Goal: Task Accomplishment & Management: Use online tool/utility

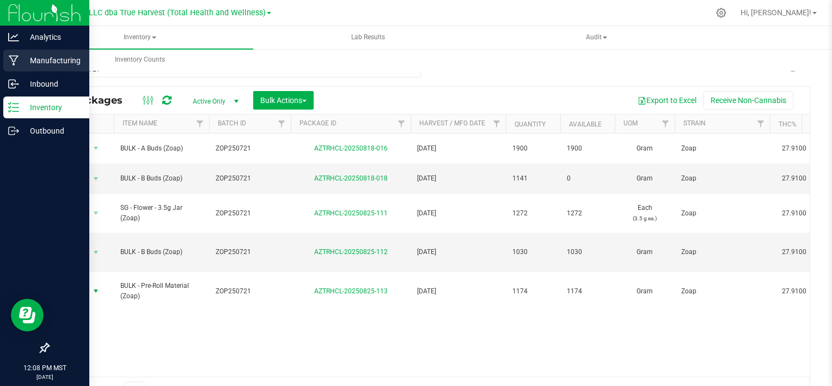
click at [36, 61] on p "Manufacturing" at bounding box center [51, 60] width 65 height 13
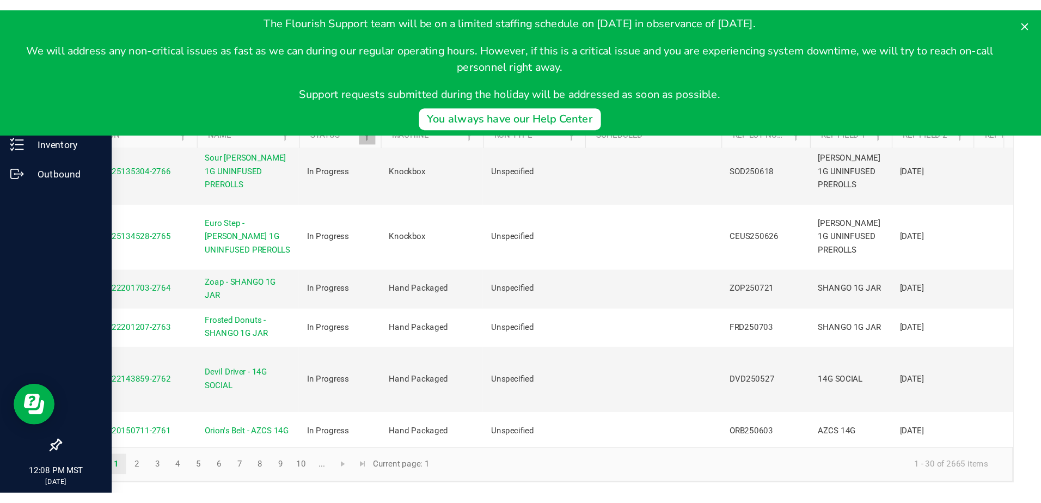
scroll to position [327, 0]
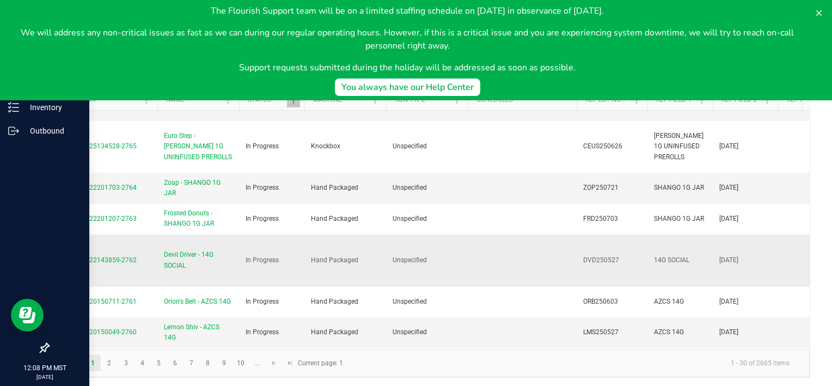
click at [114, 257] on span "MP-20250822143859-2762" at bounding box center [96, 260] width 82 height 8
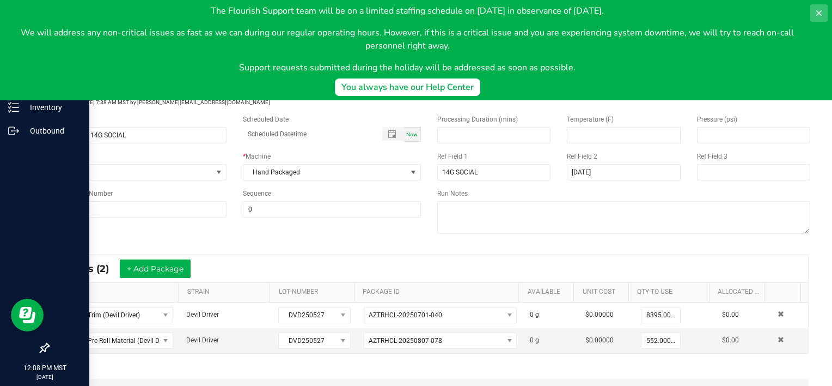
click at [815, 15] on icon at bounding box center [819, 13] width 9 height 9
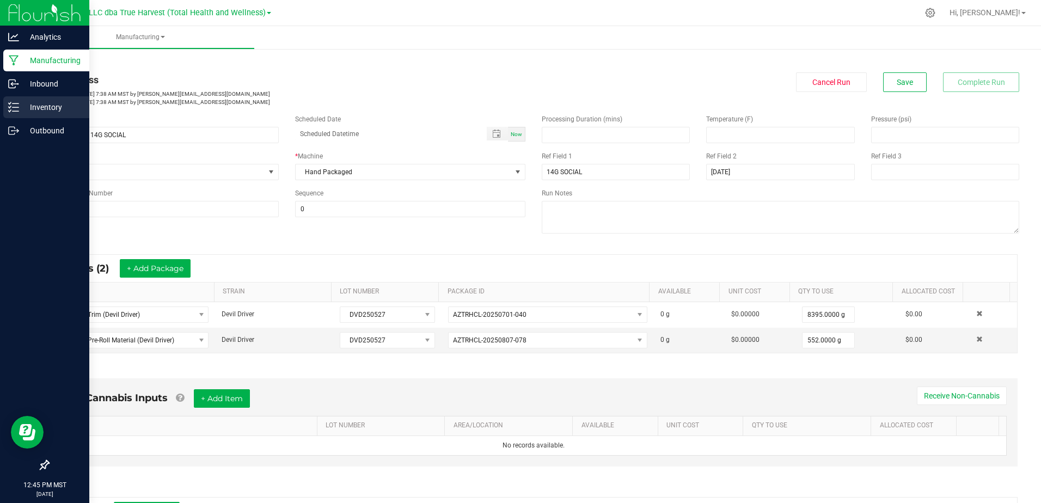
click at [26, 108] on p "Inventory" at bounding box center [51, 107] width 65 height 13
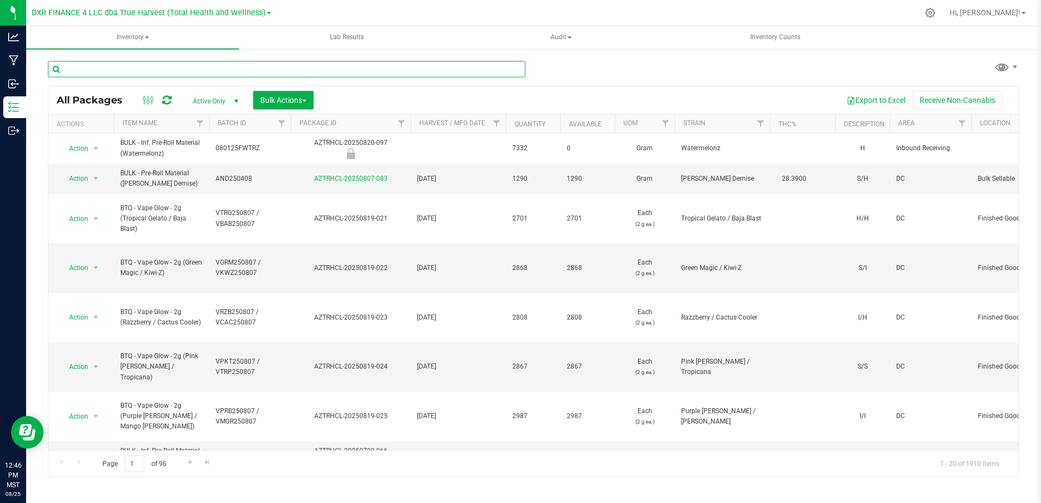
click at [87, 67] on input "text" at bounding box center [287, 69] width 478 height 16
paste input "CBXB250527"
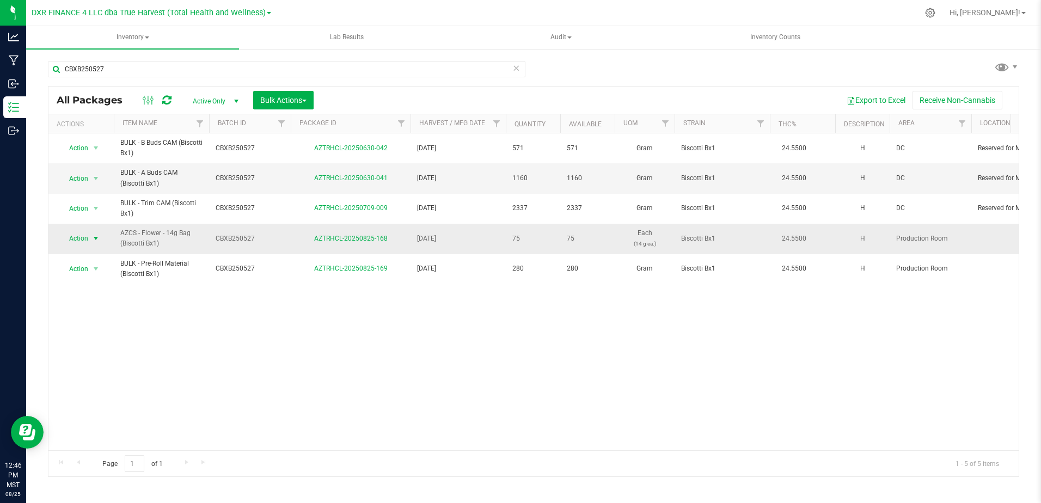
click at [97, 239] on span "select" at bounding box center [95, 238] width 9 height 9
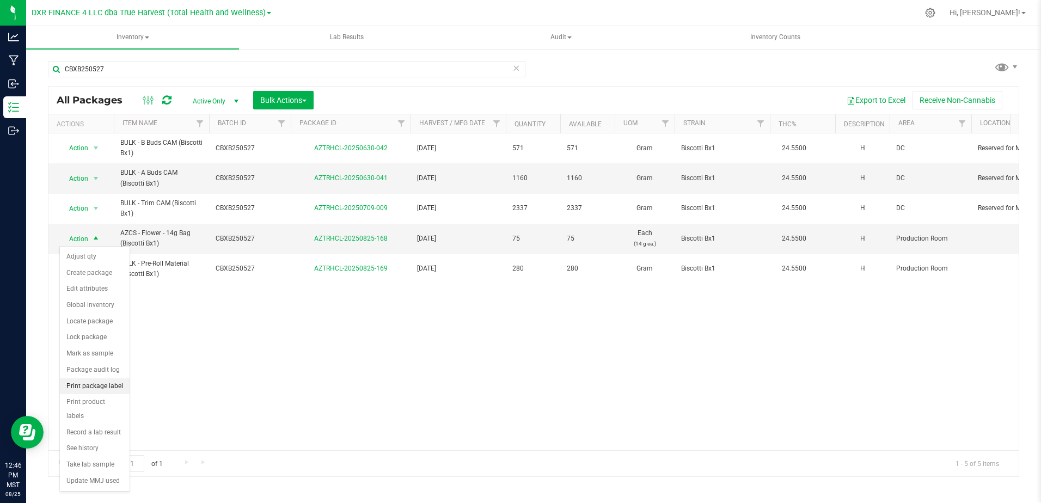
click at [102, 385] on li "Print package label" at bounding box center [95, 386] width 70 height 16
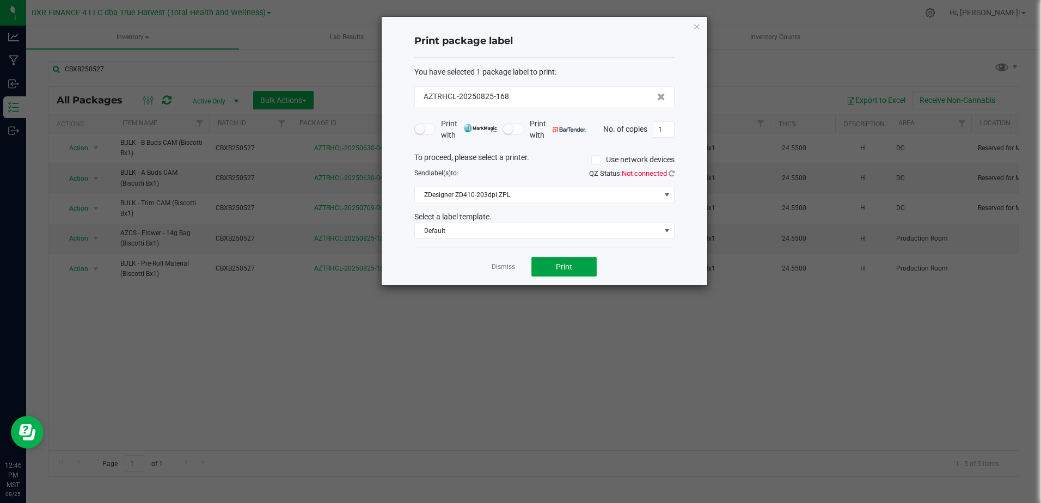
click at [568, 270] on span "Print" at bounding box center [564, 266] width 16 height 9
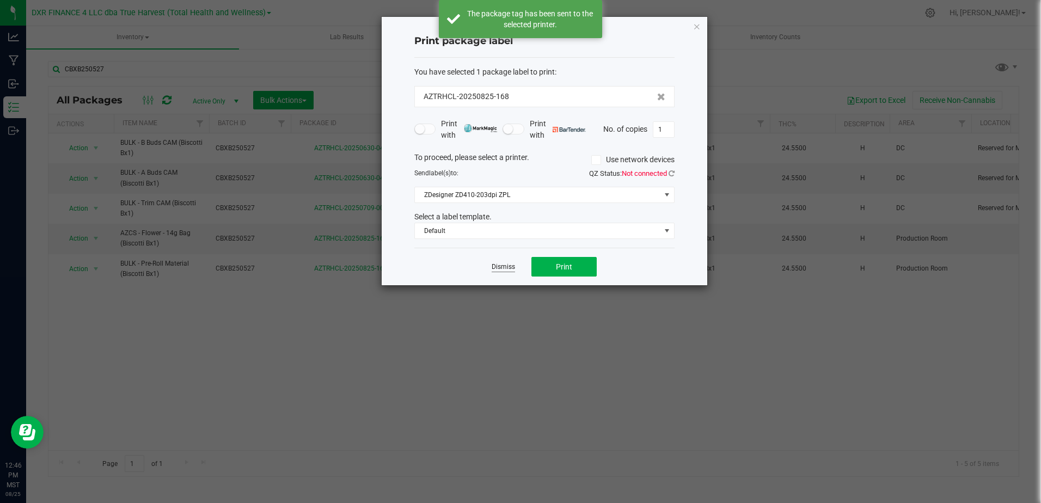
click at [501, 267] on link "Dismiss" at bounding box center [503, 266] width 23 height 9
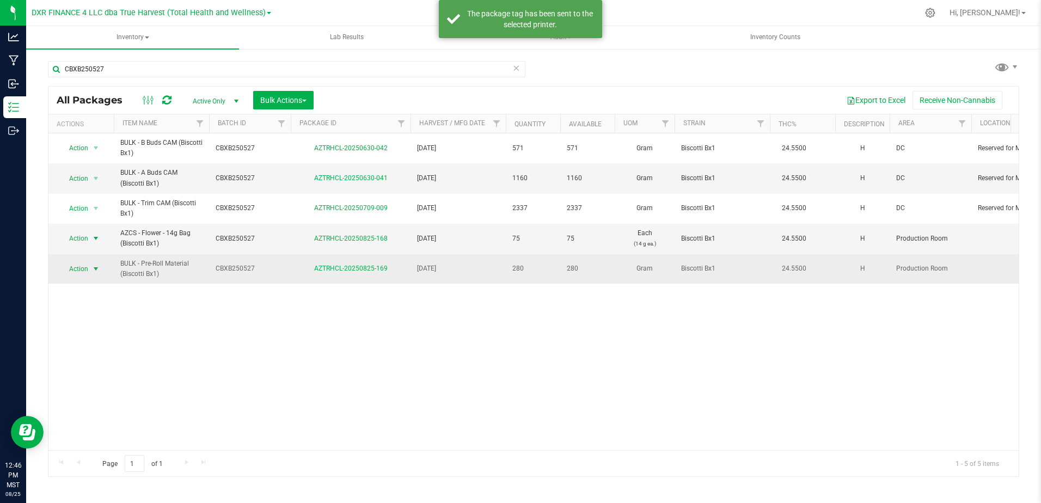
click at [96, 269] on span "select" at bounding box center [95, 269] width 9 height 9
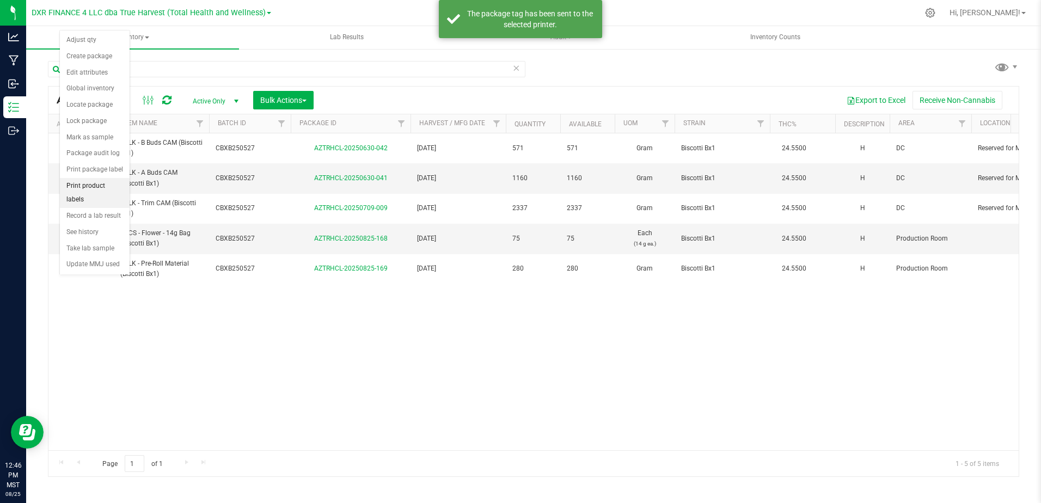
click at [104, 184] on li "Print product labels" at bounding box center [95, 193] width 70 height 30
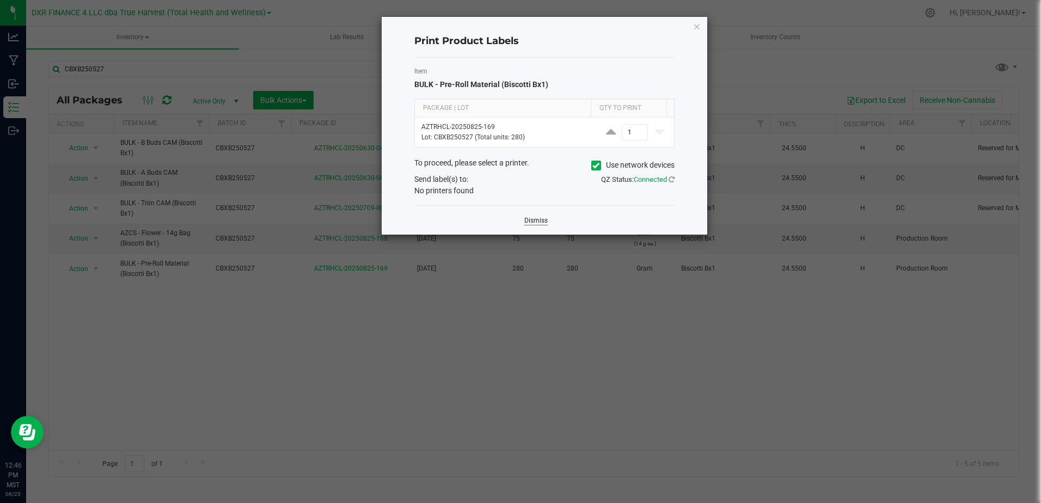
click at [540, 222] on link "Dismiss" at bounding box center [535, 220] width 23 height 9
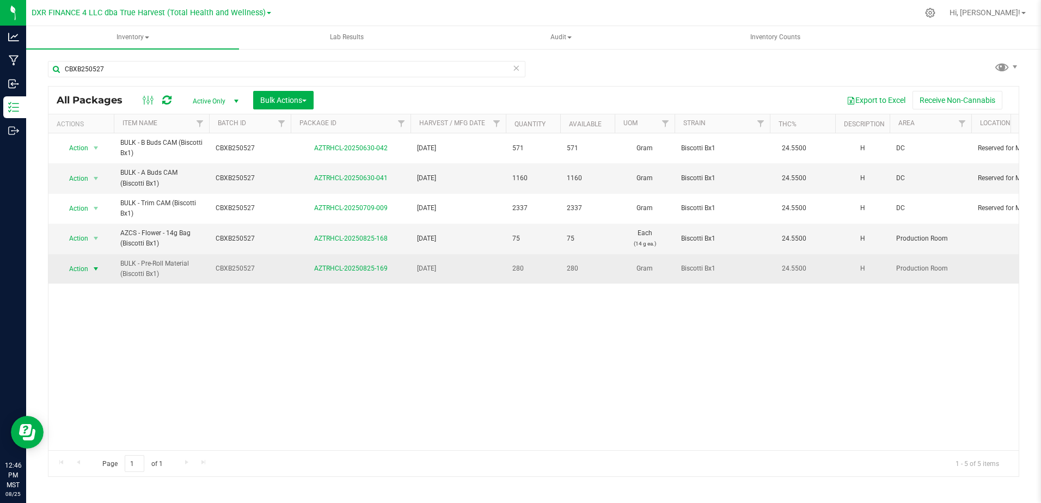
click at [96, 268] on span "select" at bounding box center [95, 269] width 9 height 9
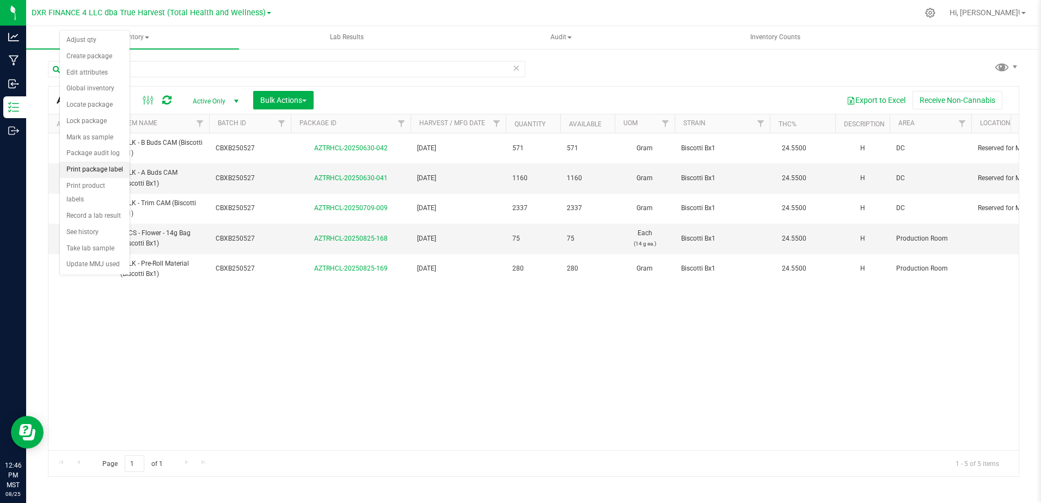
click at [105, 169] on li "Print package label" at bounding box center [95, 170] width 70 height 16
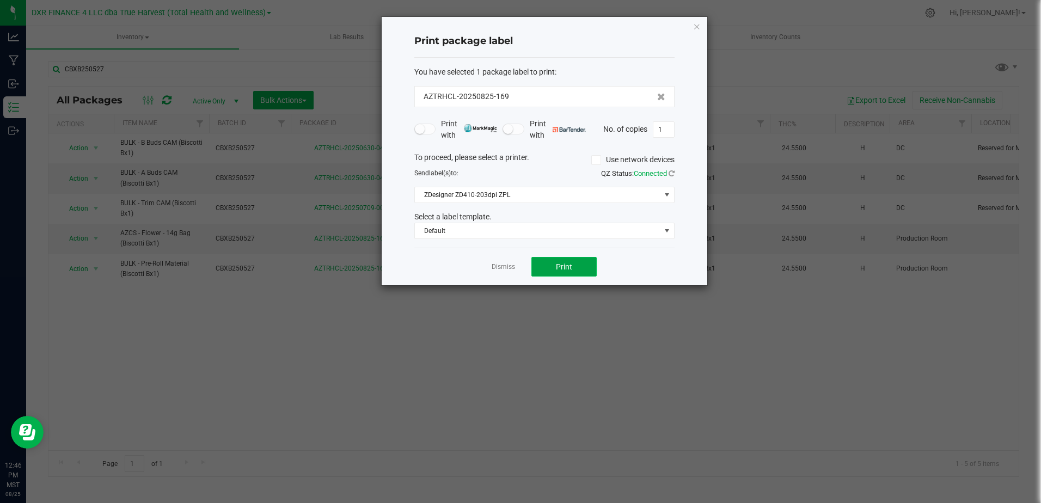
click at [542, 265] on button "Print" at bounding box center [564, 267] width 65 height 20
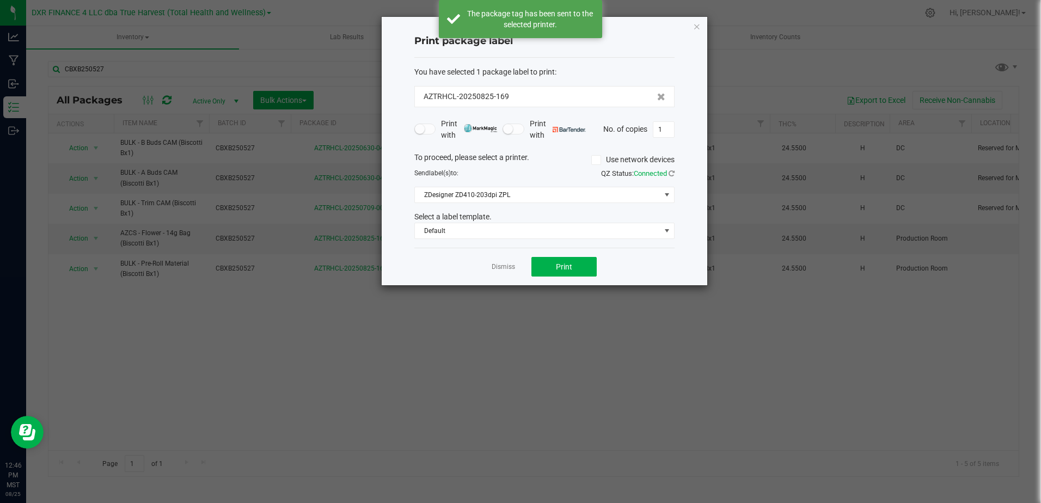
click at [506, 269] on link "Dismiss" at bounding box center [503, 266] width 23 height 9
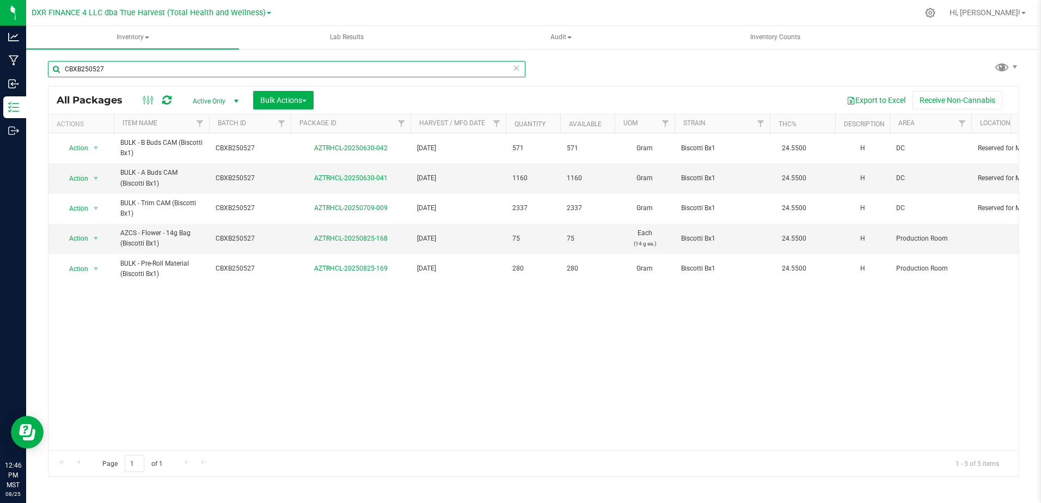
drag, startPoint x: 99, startPoint y: 70, endPoint x: 62, endPoint y: 70, distance: 37.0
click at [62, 70] on input "CBXB250527" at bounding box center [287, 69] width 478 height 16
paste input "LMS250527"
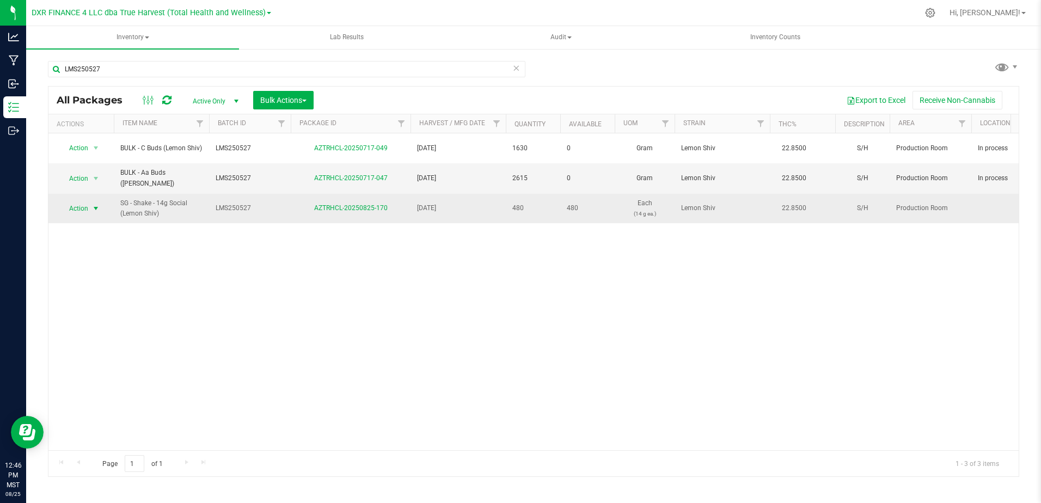
click at [97, 204] on span "select" at bounding box center [95, 208] width 9 height 9
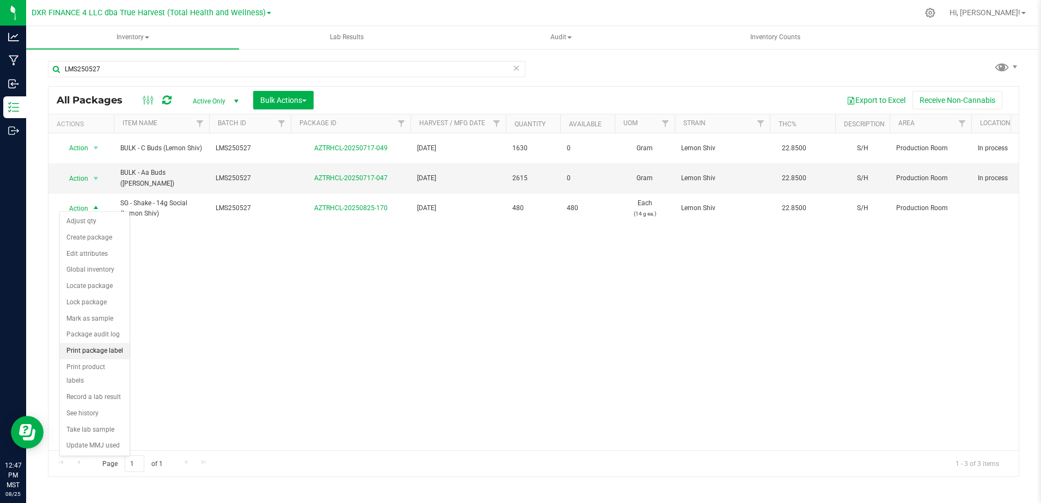
click at [113, 352] on li "Print package label" at bounding box center [95, 351] width 70 height 16
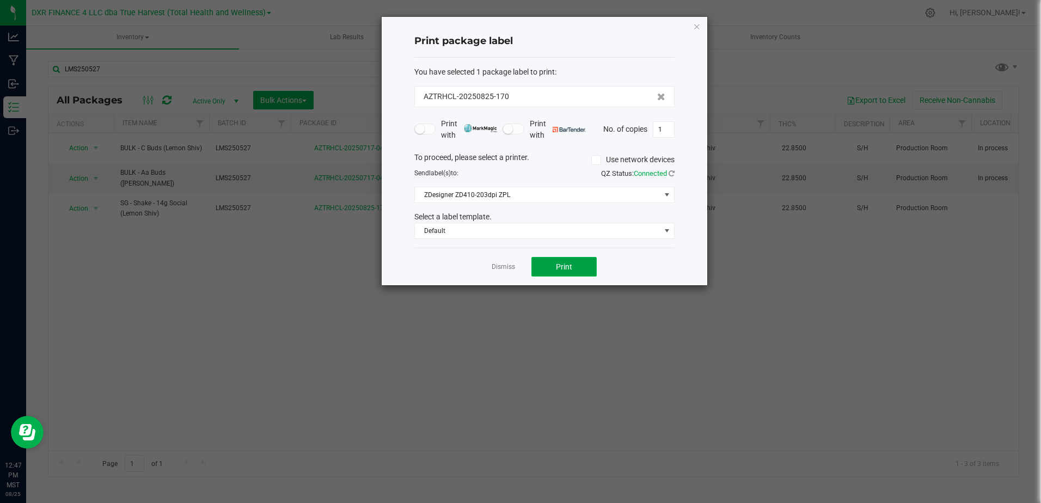
click at [557, 270] on span "Print" at bounding box center [564, 266] width 16 height 9
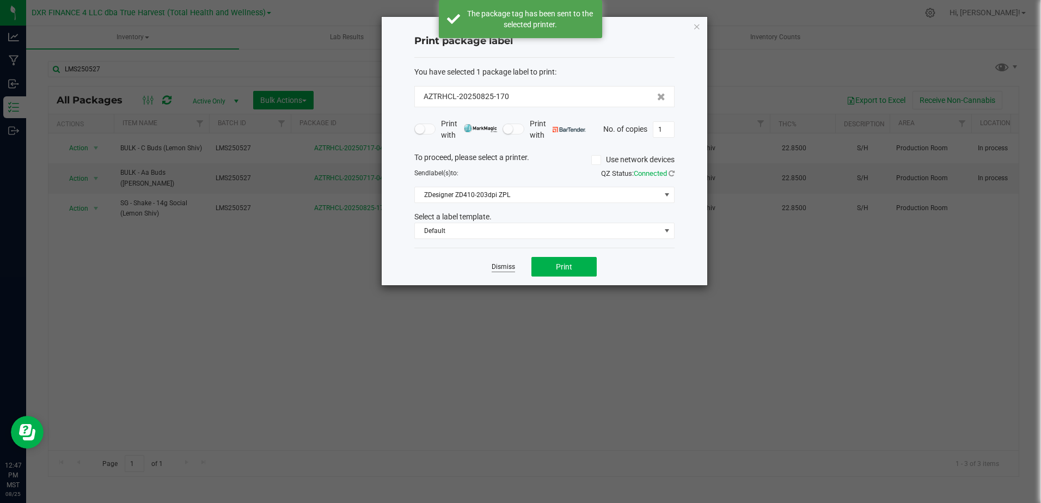
click at [502, 268] on link "Dismiss" at bounding box center [503, 266] width 23 height 9
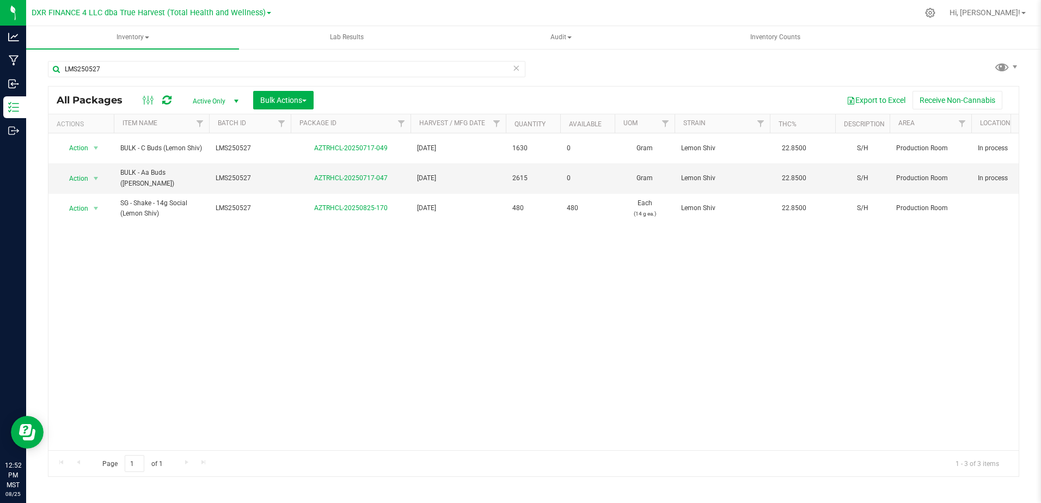
click at [456, 13] on div at bounding box center [597, 12] width 643 height 21
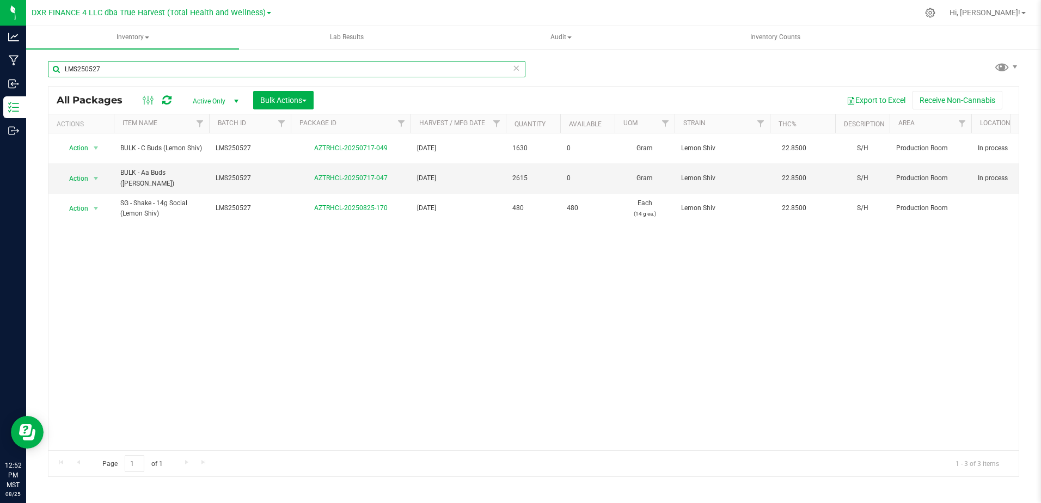
drag, startPoint x: 172, startPoint y: 71, endPoint x: 72, endPoint y: 72, distance: 99.1
click at [62, 75] on input "LMS250527" at bounding box center [287, 69] width 478 height 16
paste input "CCAP250508"
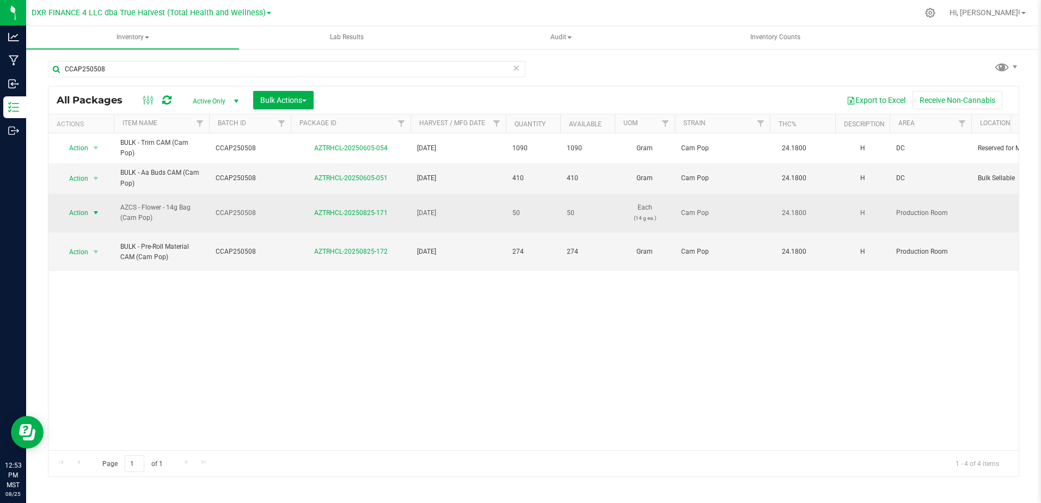
click at [96, 213] on span "select" at bounding box center [95, 213] width 9 height 9
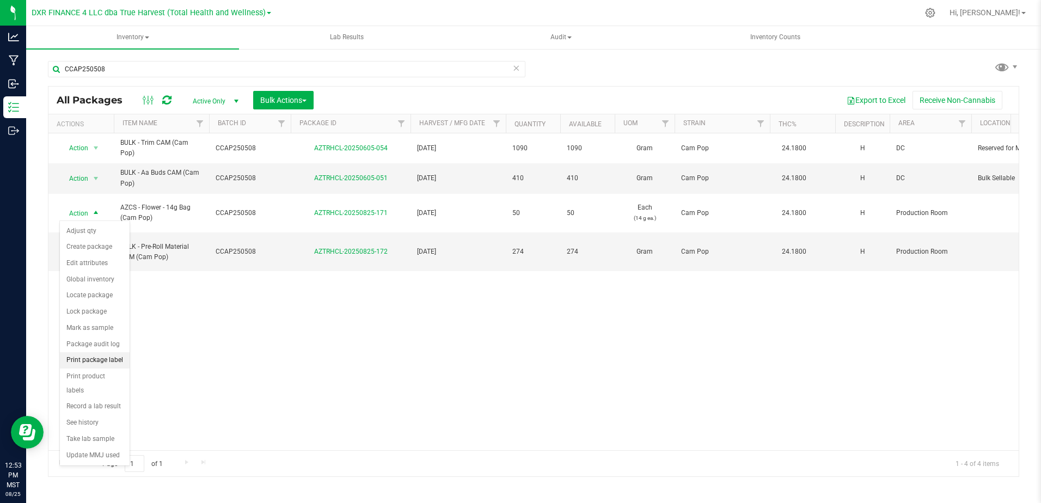
click at [118, 360] on li "Print package label" at bounding box center [95, 360] width 70 height 16
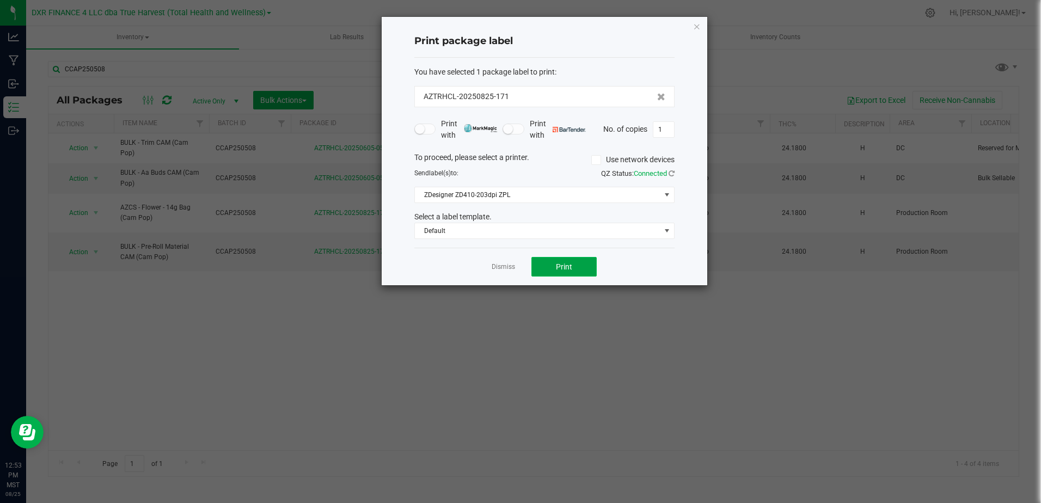
click at [578, 263] on button "Print" at bounding box center [564, 267] width 65 height 20
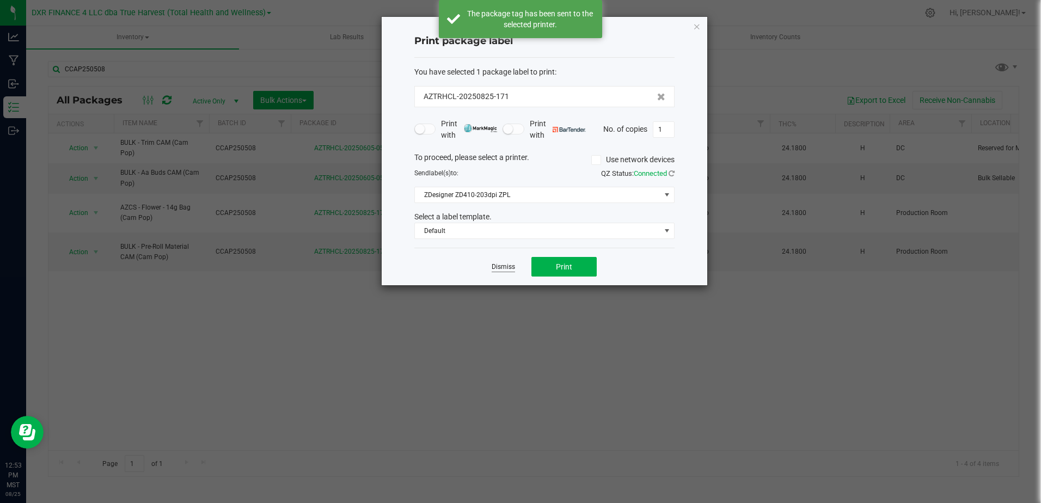
click at [509, 266] on link "Dismiss" at bounding box center [503, 266] width 23 height 9
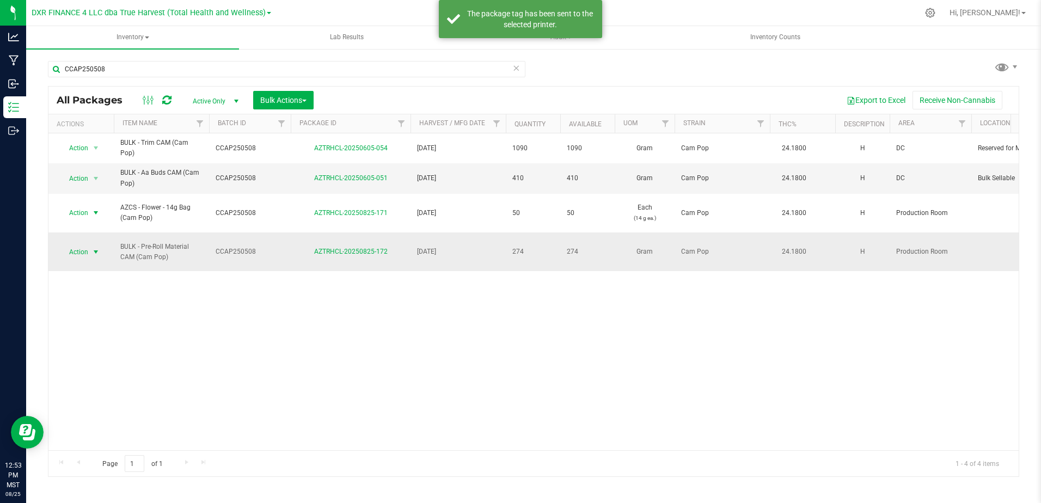
click at [97, 251] on span "select" at bounding box center [95, 252] width 9 height 9
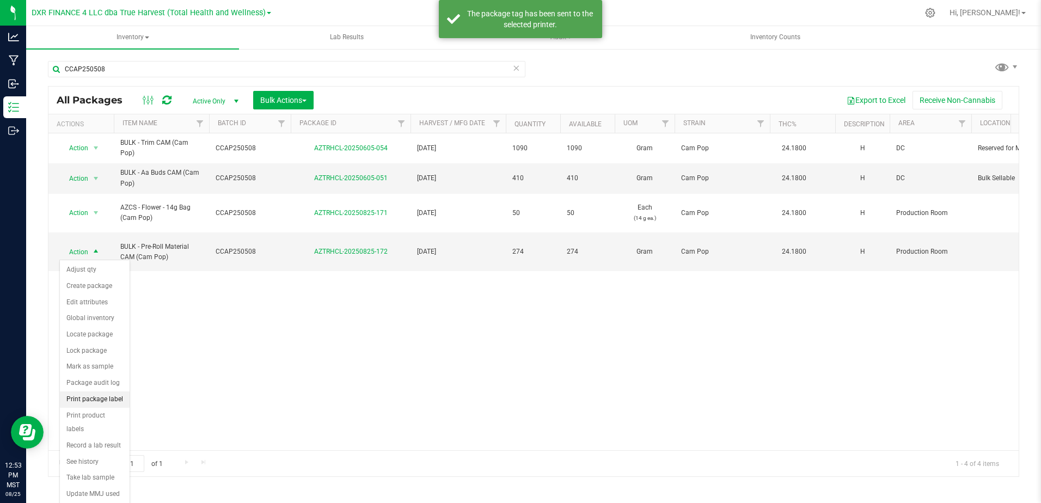
click at [106, 385] on li "Print package label" at bounding box center [95, 400] width 70 height 16
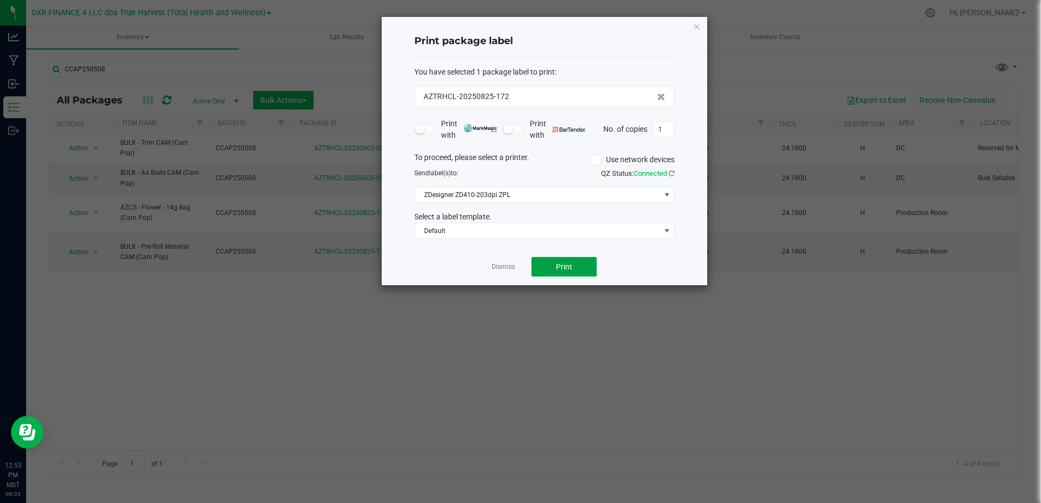
click at [573, 267] on button "Print" at bounding box center [564, 267] width 65 height 20
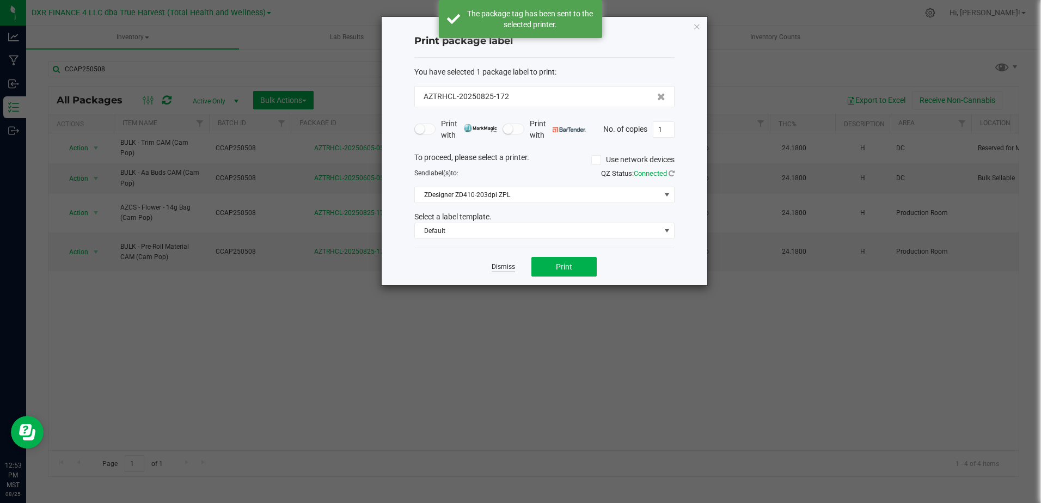
click at [507, 268] on link "Dismiss" at bounding box center [503, 266] width 23 height 9
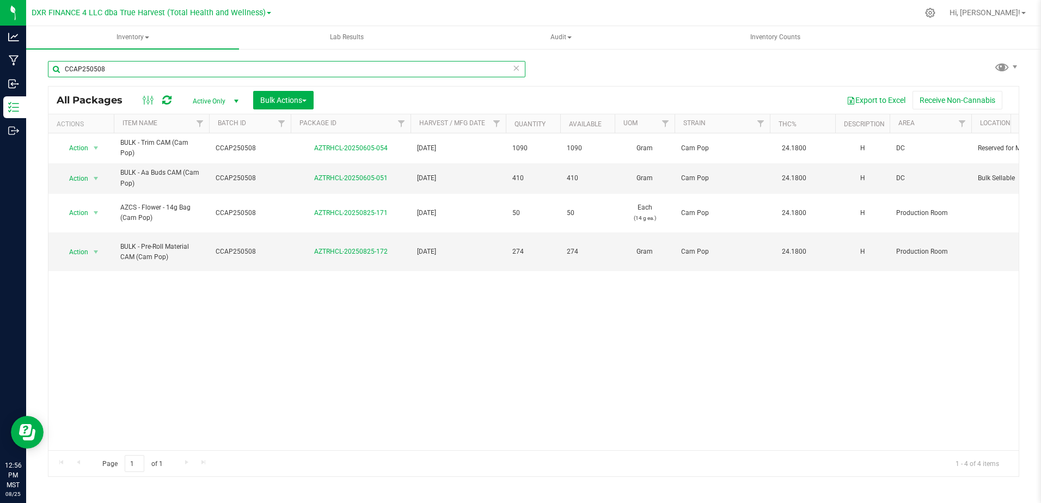
drag, startPoint x: 163, startPoint y: 70, endPoint x: 28, endPoint y: 69, distance: 135.1
click at [28, 69] on div "CCAP250508 All Packages Active Only Active Only Lab Samples Locked All Bulk Act…" at bounding box center [533, 214] width 1015 height 332
paste input "DVD250519"
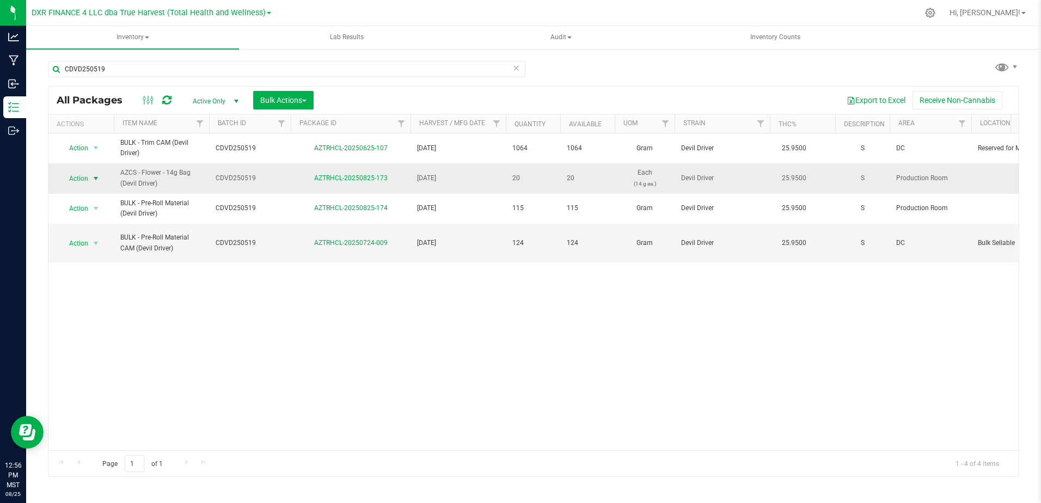
click at [97, 178] on span "select" at bounding box center [95, 178] width 9 height 9
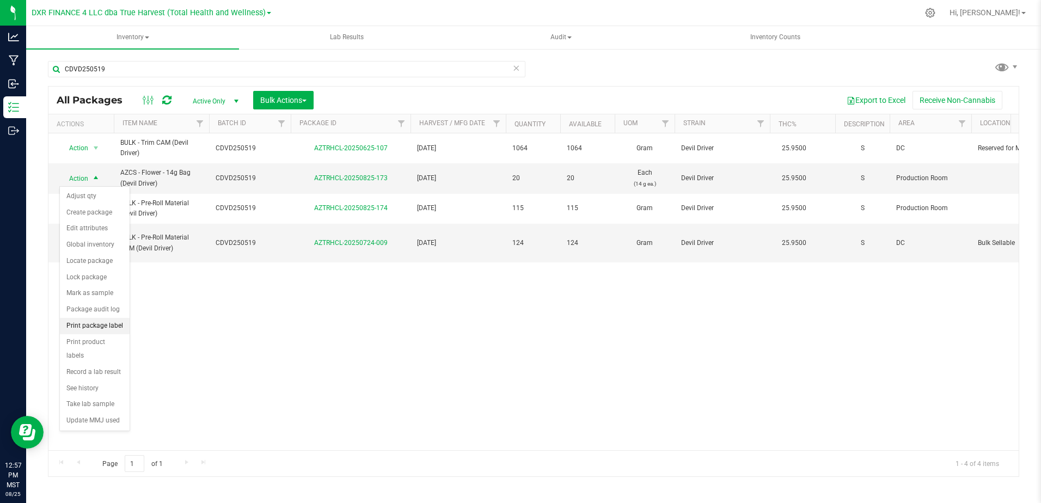
click at [119, 323] on li "Print package label" at bounding box center [95, 326] width 70 height 16
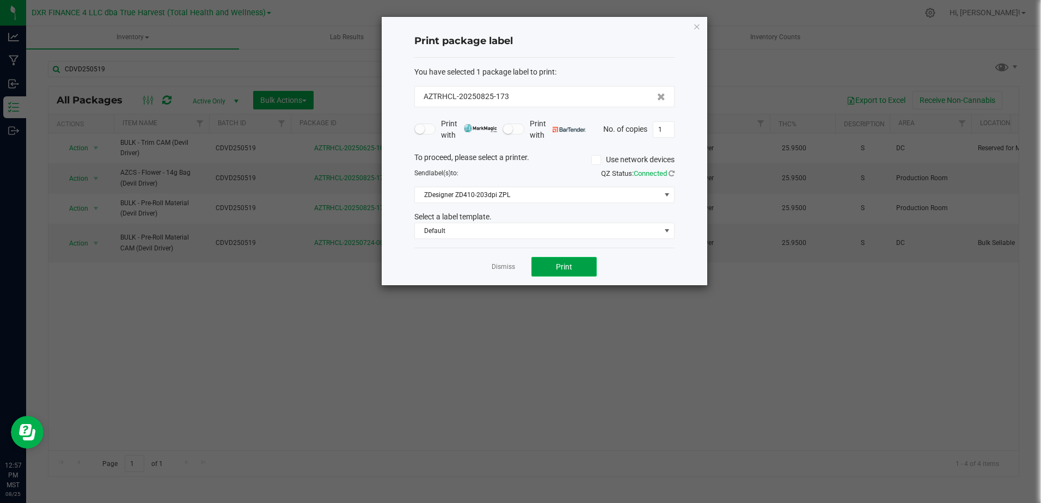
click at [581, 261] on button "Print" at bounding box center [564, 267] width 65 height 20
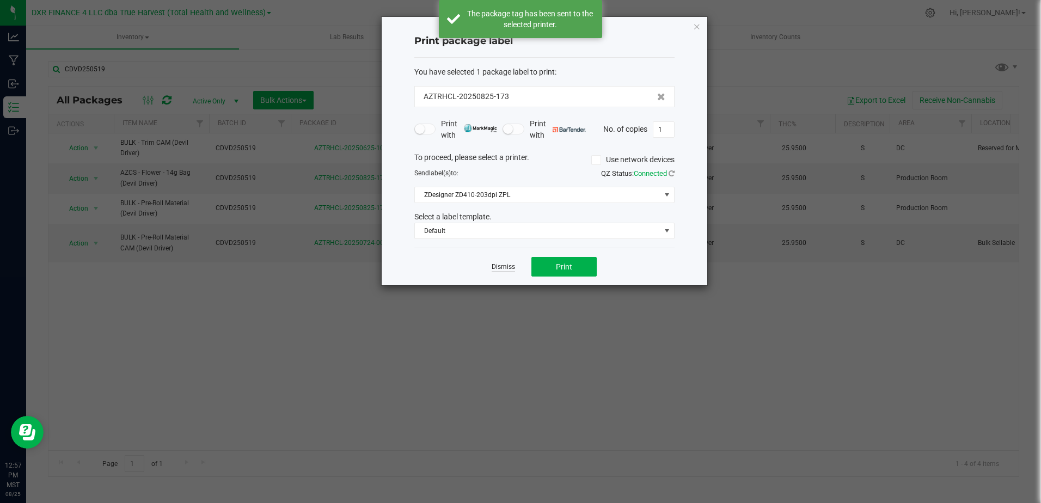
click at [507, 267] on link "Dismiss" at bounding box center [503, 266] width 23 height 9
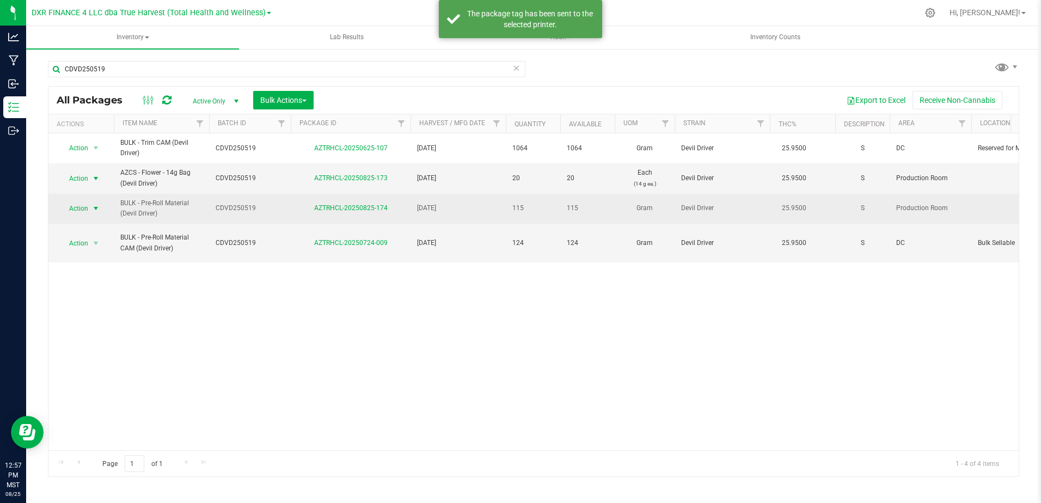
click at [97, 209] on span "select" at bounding box center [95, 208] width 9 height 9
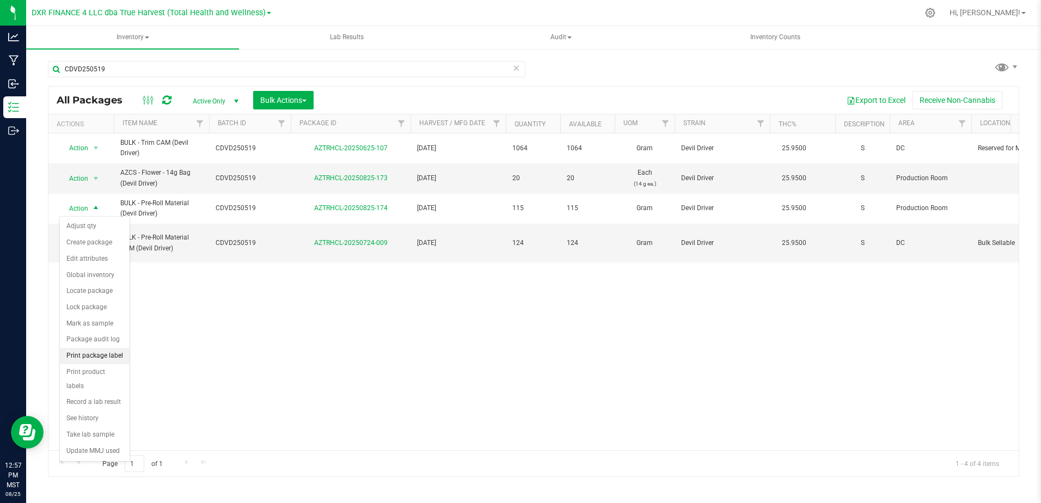
click at [107, 355] on li "Print package label" at bounding box center [95, 356] width 70 height 16
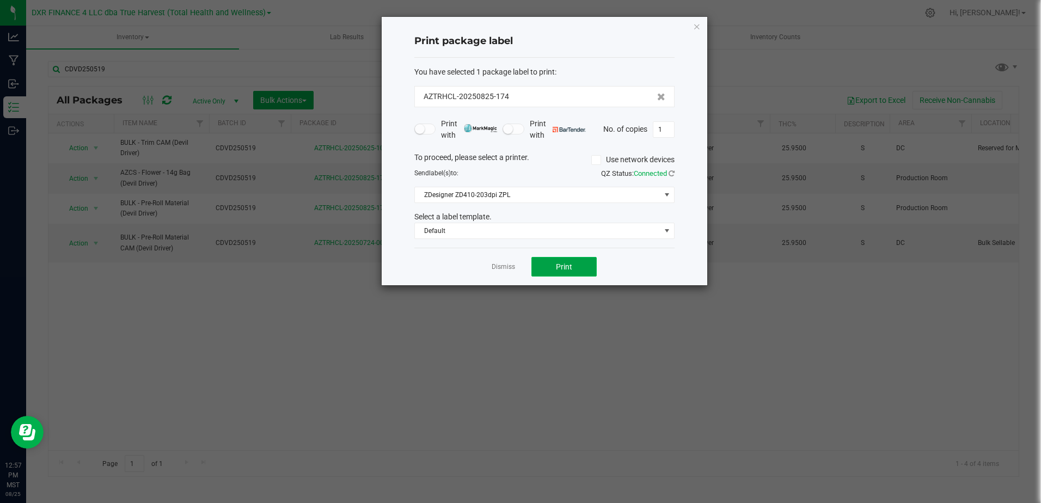
click at [558, 266] on span "Print" at bounding box center [564, 266] width 16 height 9
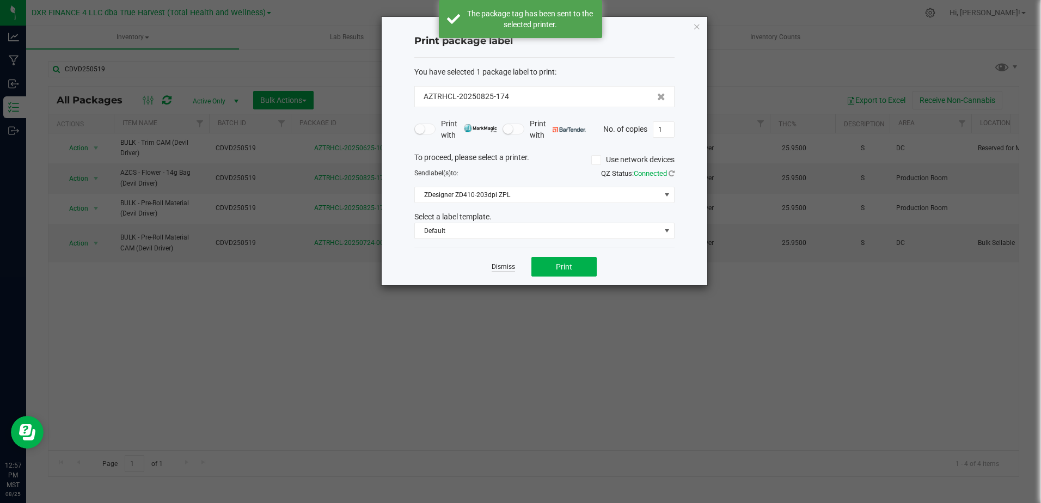
click at [512, 265] on link "Dismiss" at bounding box center [503, 266] width 23 height 9
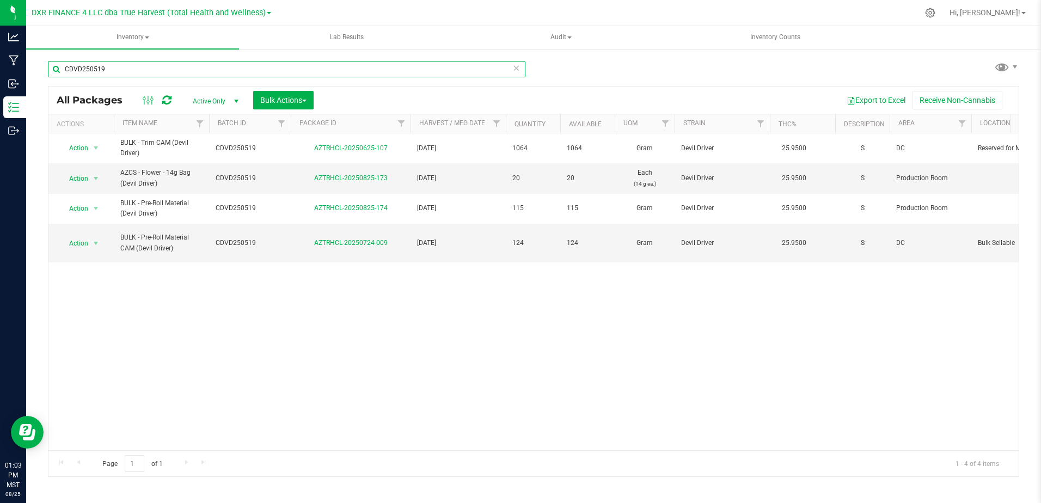
drag, startPoint x: 142, startPoint y: 70, endPoint x: 53, endPoint y: 72, distance: 88.2
click at [53, 72] on input "CDVD250519" at bounding box center [287, 69] width 478 height 16
paste input "EUS250603"
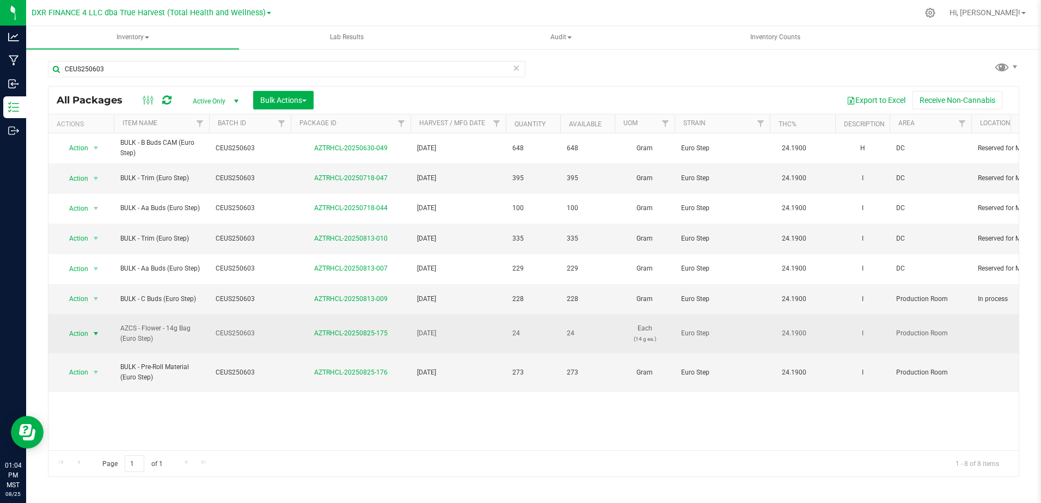
click at [94, 329] on span "select" at bounding box center [95, 333] width 9 height 9
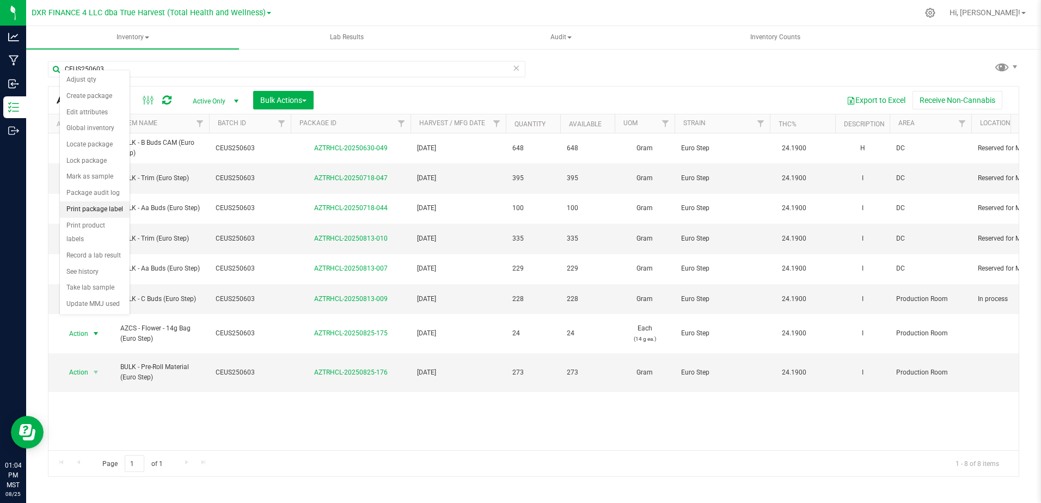
click at [108, 210] on li "Print package label" at bounding box center [95, 209] width 70 height 16
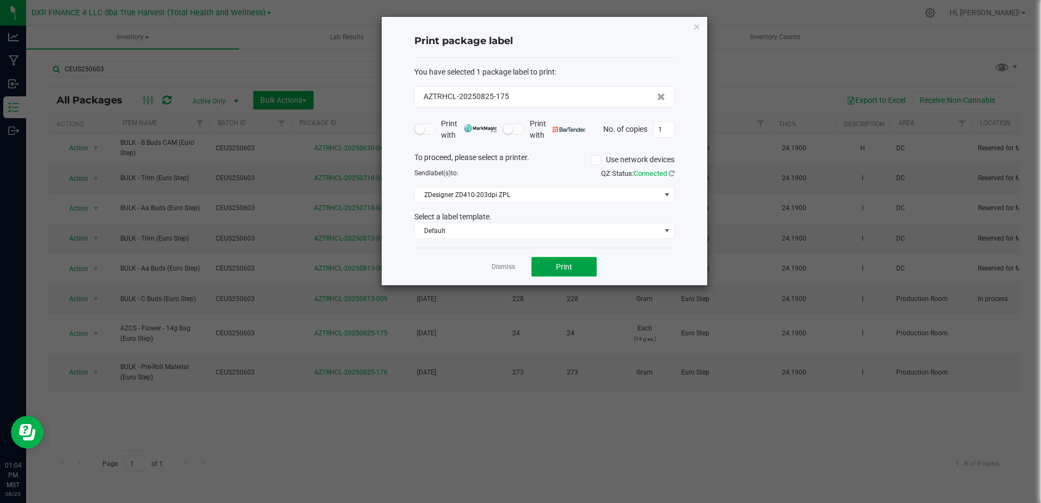
click at [552, 274] on button "Print" at bounding box center [564, 267] width 65 height 20
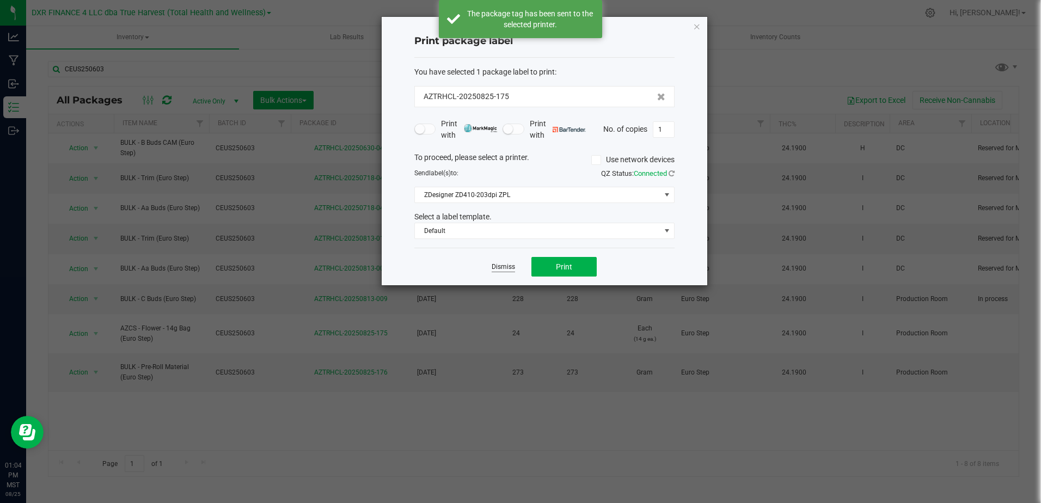
click at [497, 269] on link "Dismiss" at bounding box center [503, 266] width 23 height 9
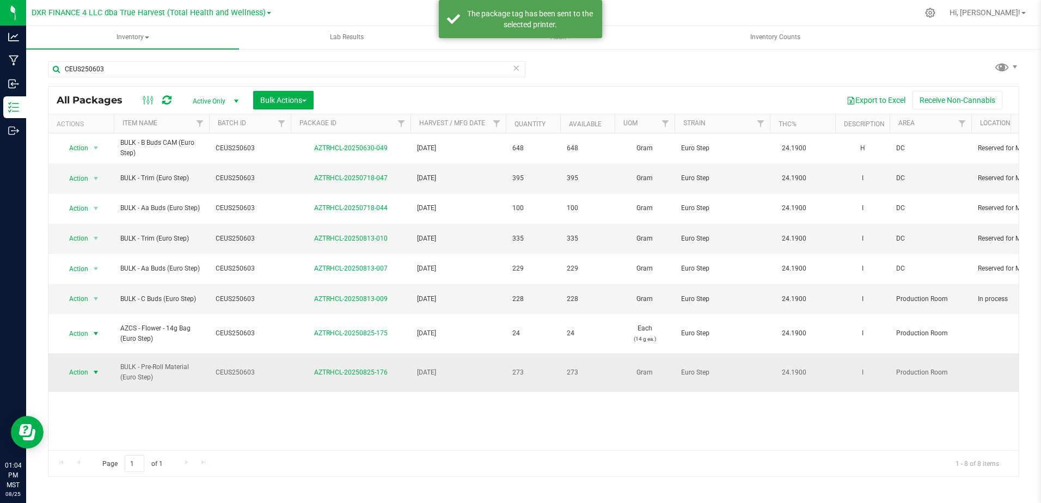
click at [94, 368] on span "select" at bounding box center [95, 372] width 9 height 9
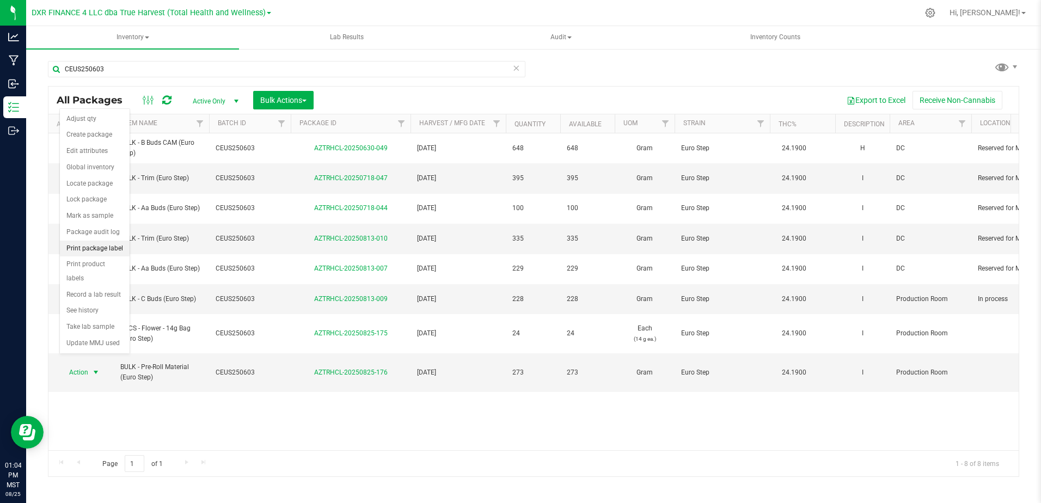
click at [118, 251] on li "Print package label" at bounding box center [95, 249] width 70 height 16
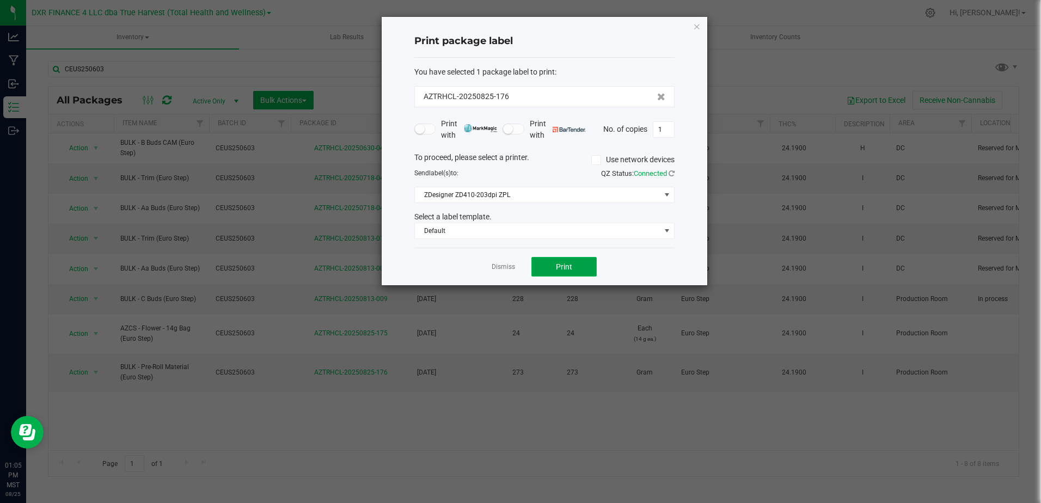
click at [586, 262] on button "Print" at bounding box center [564, 267] width 65 height 20
click at [504, 268] on div at bounding box center [545, 151] width 326 height 268
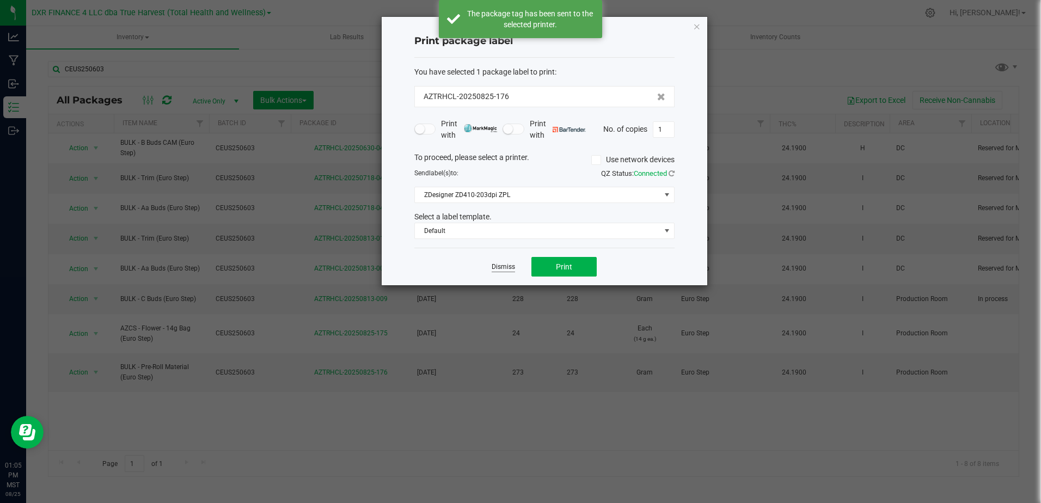
click at [503, 266] on link "Dismiss" at bounding box center [503, 266] width 23 height 9
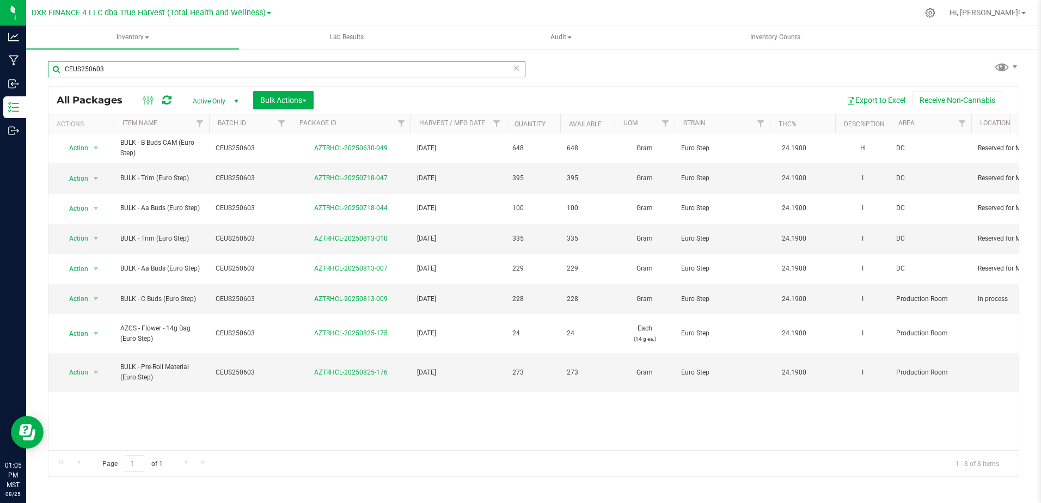
drag, startPoint x: 146, startPoint y: 69, endPoint x: 33, endPoint y: 68, distance: 113.3
click at [33, 68] on div "CEUS250603 All Packages Active Only Active Only Lab Samples Locked All Bulk Act…" at bounding box center [533, 214] width 1015 height 332
paste input "GAG250603"
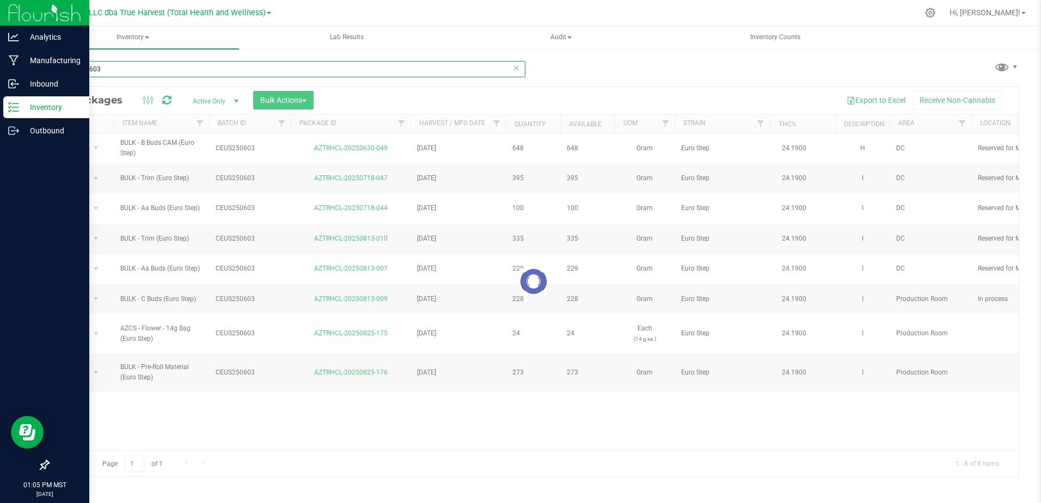
type input "GAG250603"
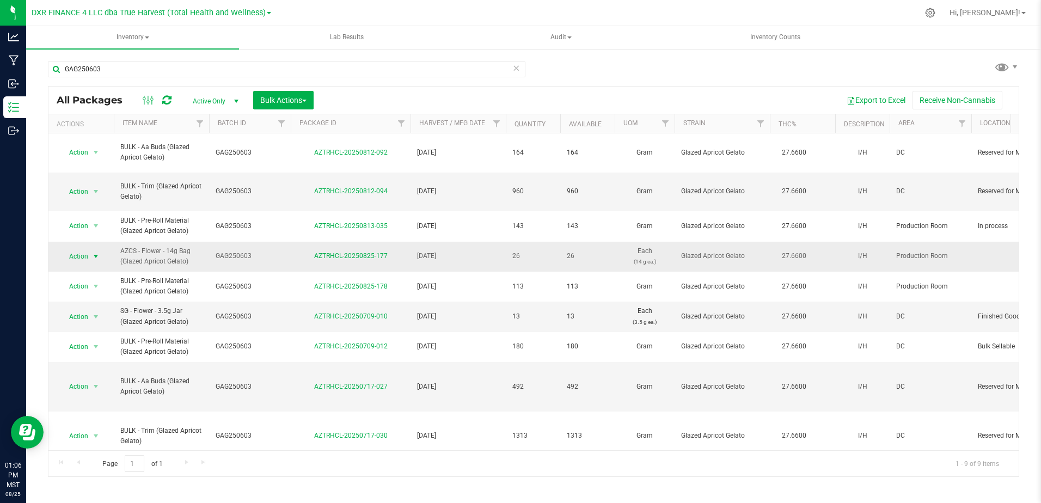
click at [93, 257] on span "select" at bounding box center [95, 256] width 9 height 9
click at [110, 385] on li "Print package label" at bounding box center [95, 404] width 70 height 16
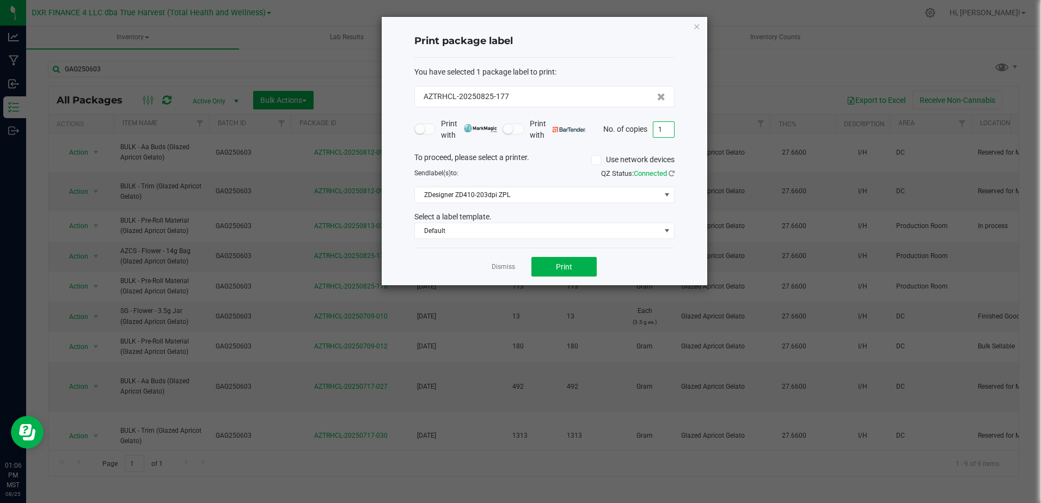
click at [665, 125] on input "1" at bounding box center [664, 129] width 21 height 15
type input "2"
click at [560, 268] on span "Print" at bounding box center [564, 266] width 16 height 9
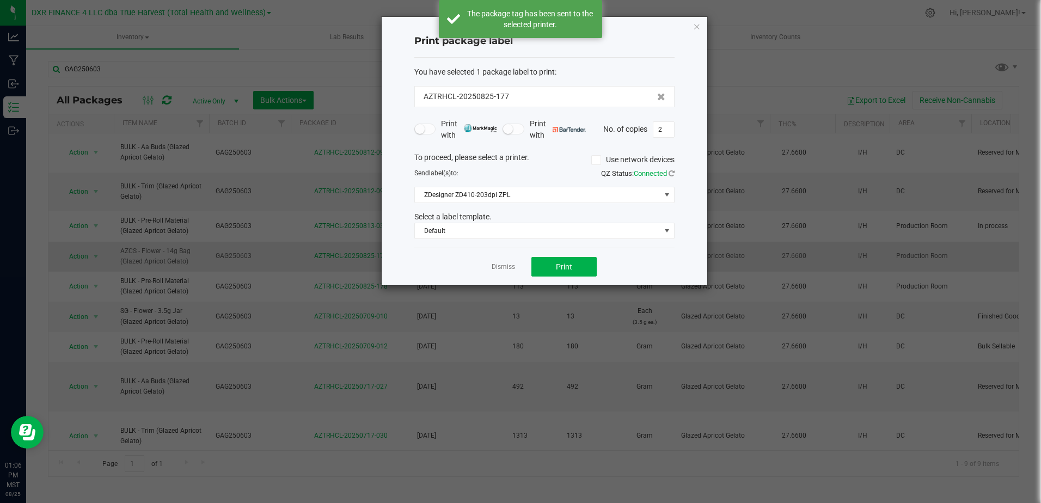
click at [502, 268] on link "Dismiss" at bounding box center [503, 266] width 23 height 9
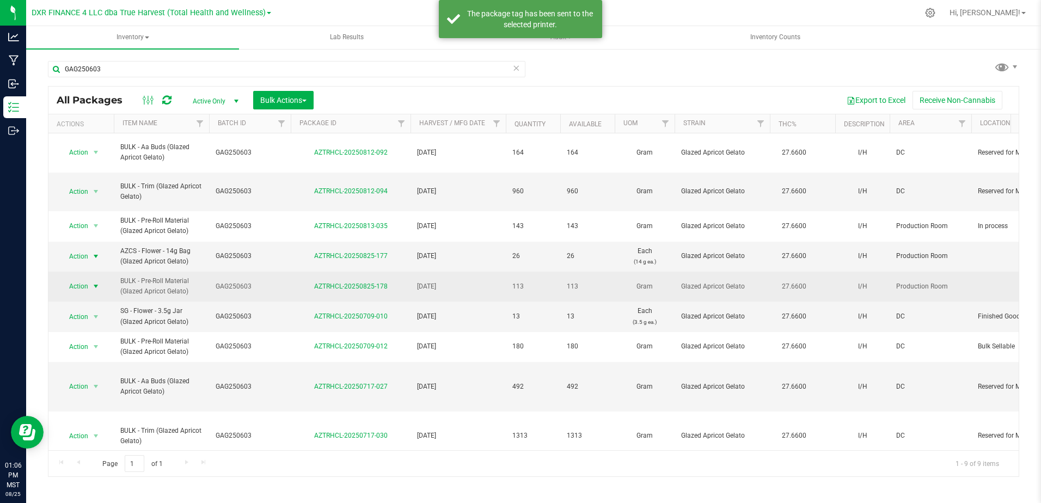
click at [95, 286] on span "select" at bounding box center [95, 286] width 9 height 9
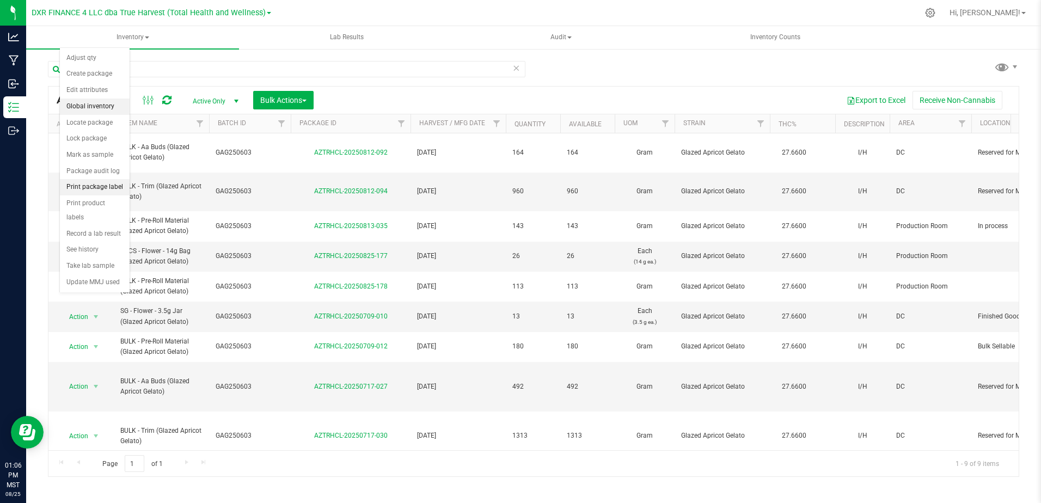
click at [111, 186] on li "Print package label" at bounding box center [95, 187] width 70 height 16
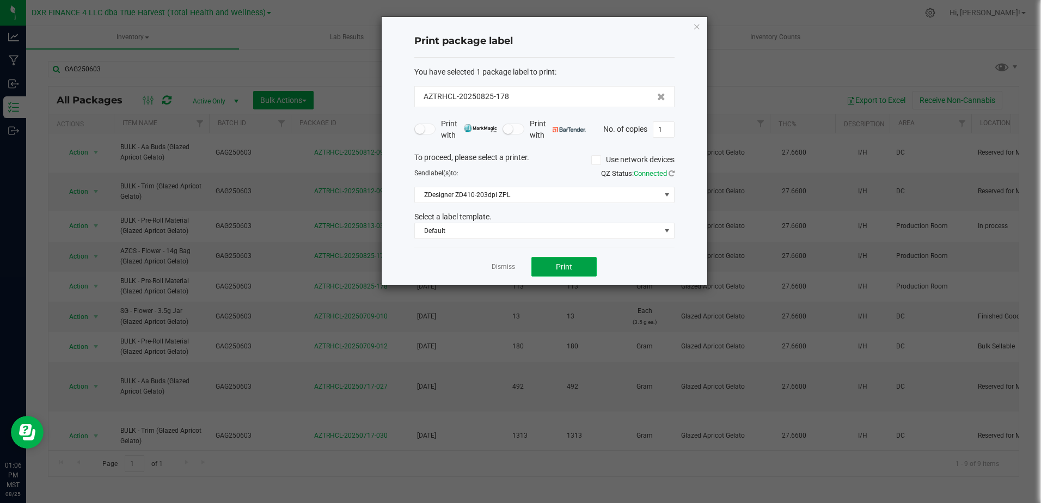
click at [553, 264] on button "Print" at bounding box center [564, 267] width 65 height 20
click at [501, 265] on div at bounding box center [545, 151] width 326 height 268
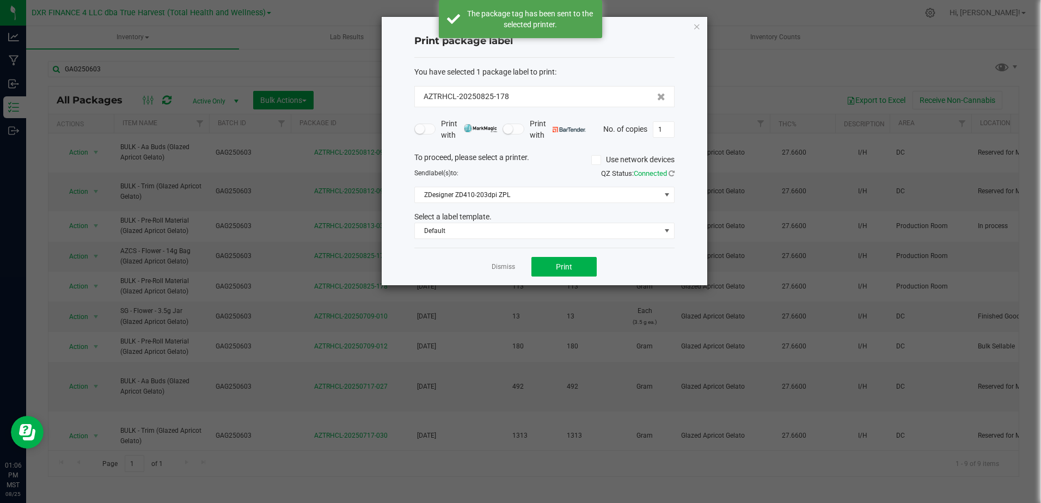
click at [502, 265] on link "Dismiss" at bounding box center [503, 266] width 23 height 9
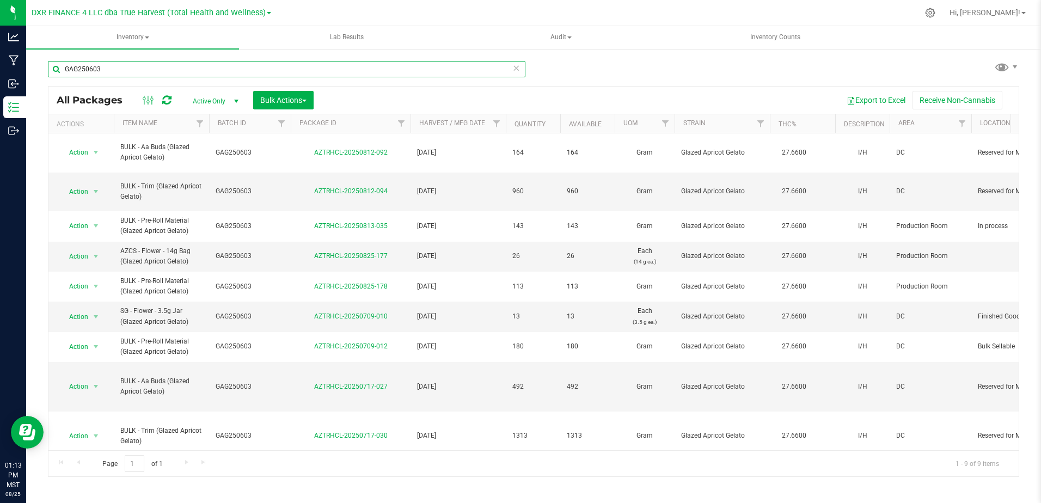
drag, startPoint x: 102, startPoint y: 68, endPoint x: 50, endPoint y: 62, distance: 52.1
click at [50, 62] on input "GAG250603" at bounding box center [287, 69] width 478 height 16
paste input "CSCC250611"
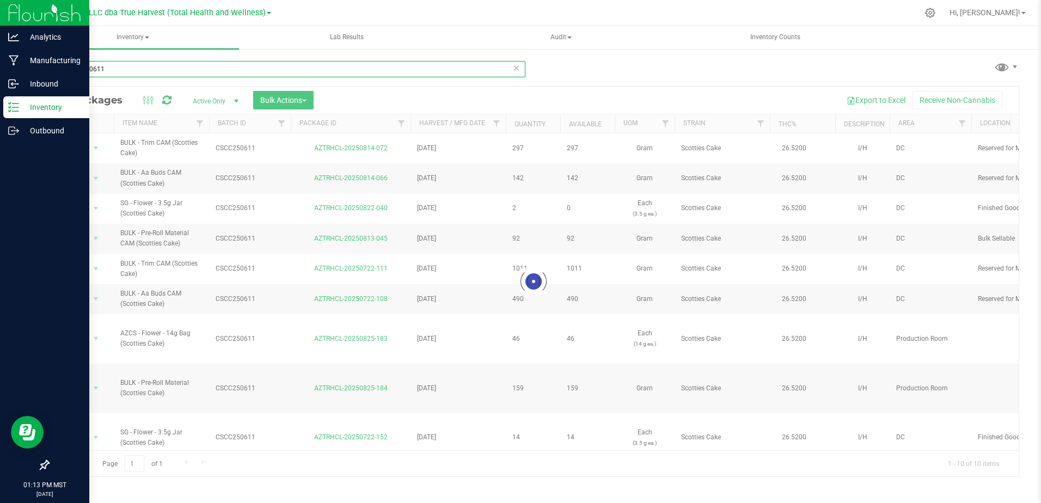
type input "CSCC250611"
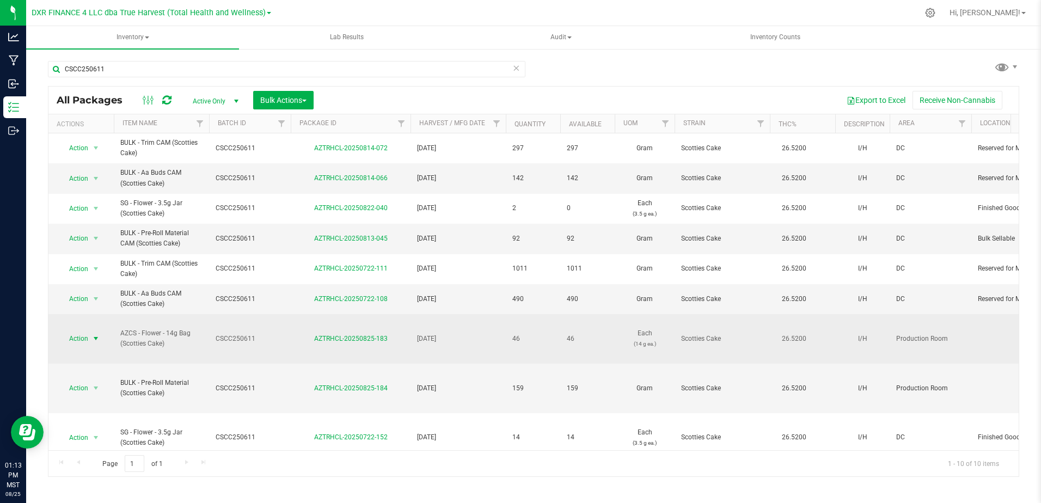
click at [98, 338] on span "select" at bounding box center [95, 338] width 9 height 9
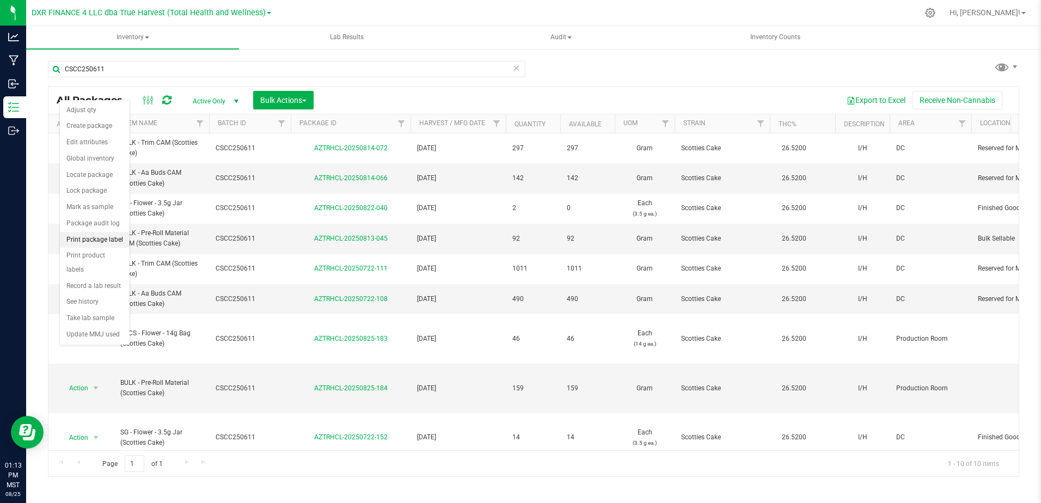
click at [109, 242] on li "Print package label" at bounding box center [95, 240] width 70 height 16
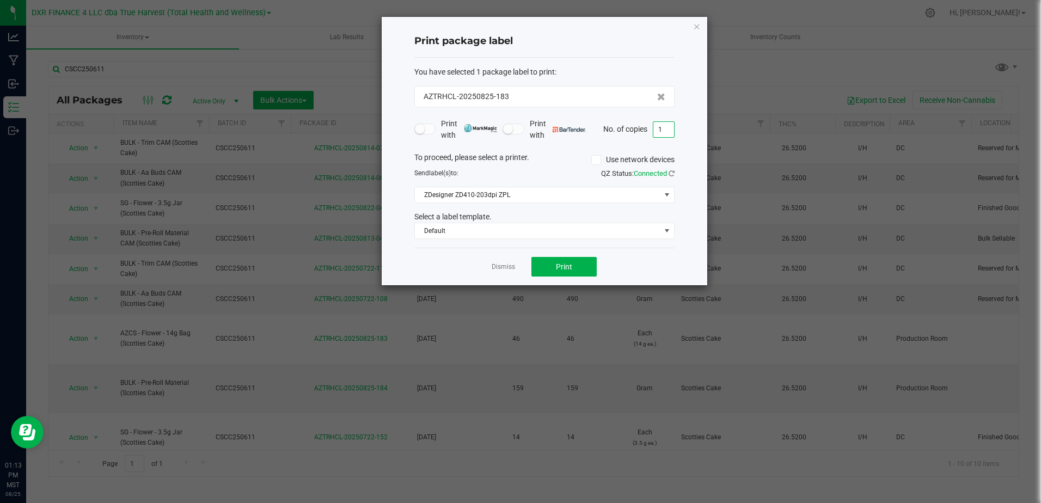
click at [664, 126] on input "1" at bounding box center [664, 129] width 21 height 15
type input "2"
click at [559, 268] on span "Print" at bounding box center [564, 266] width 16 height 9
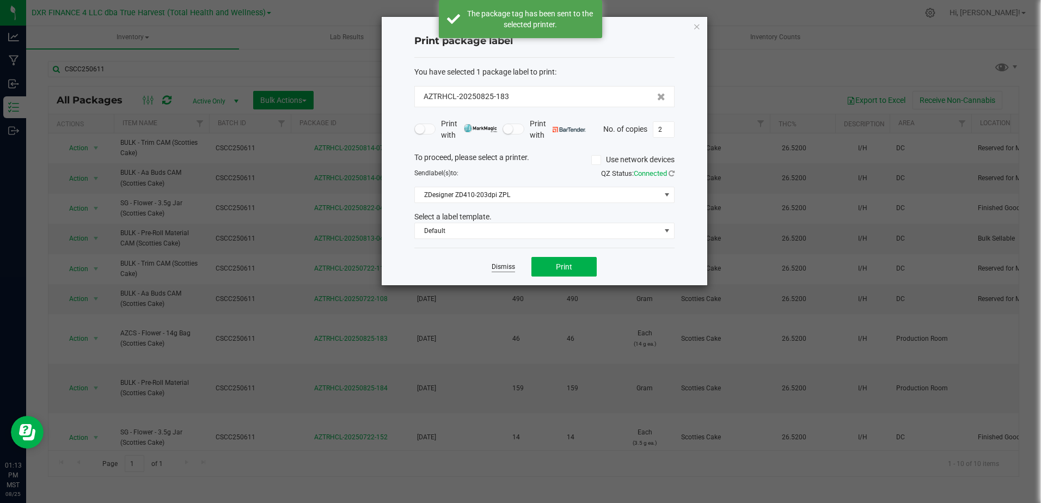
click at [503, 266] on link "Dismiss" at bounding box center [503, 266] width 23 height 9
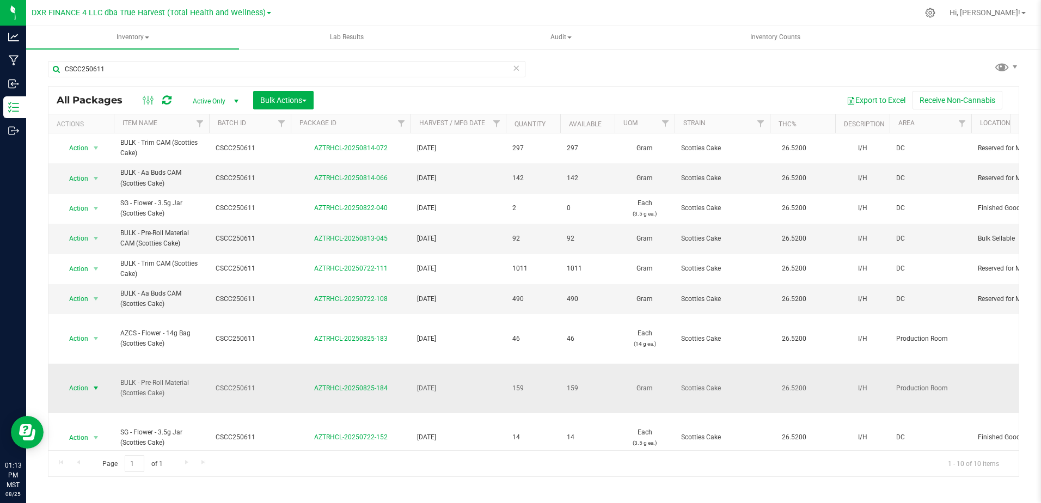
click at [94, 385] on span "select" at bounding box center [95, 388] width 9 height 9
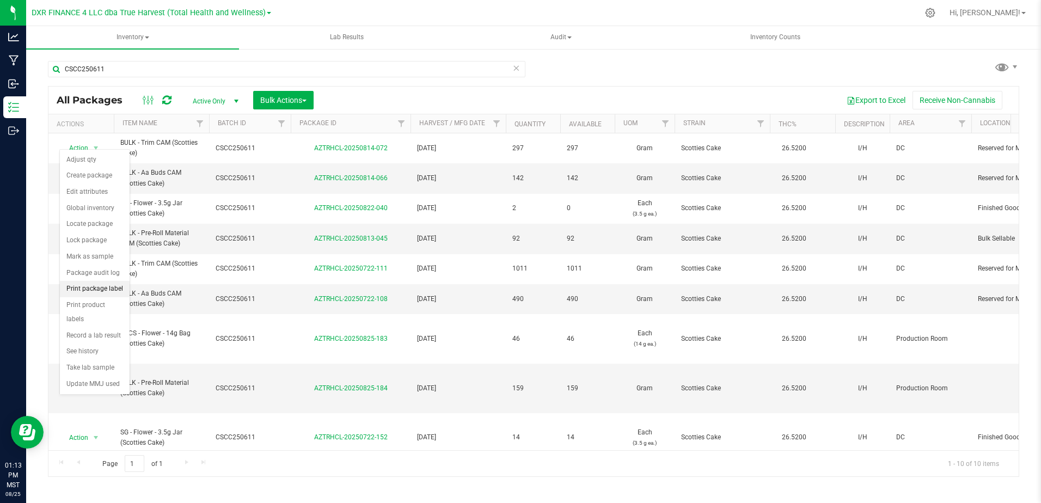
click at [109, 291] on li "Print package label" at bounding box center [95, 289] width 70 height 16
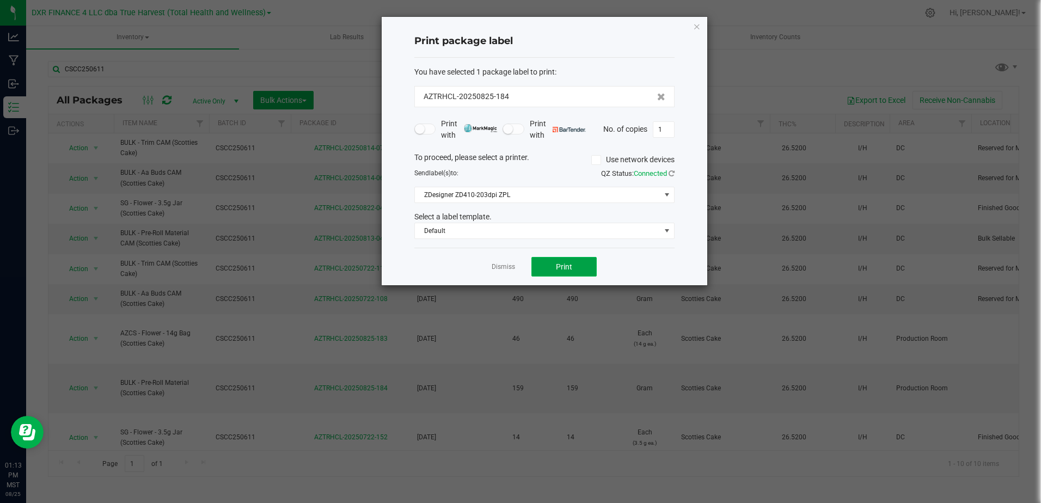
click at [579, 264] on button "Print" at bounding box center [564, 267] width 65 height 20
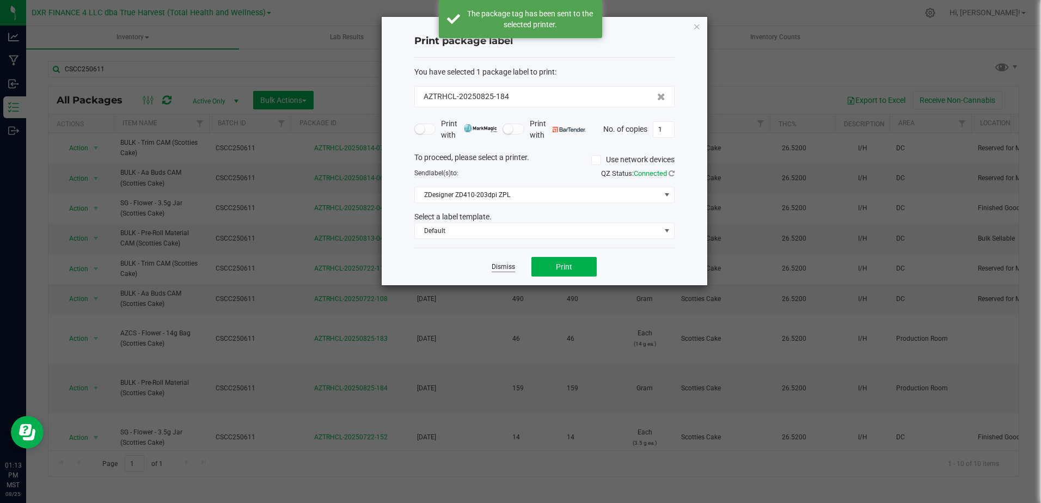
click at [502, 269] on link "Dismiss" at bounding box center [503, 266] width 23 height 9
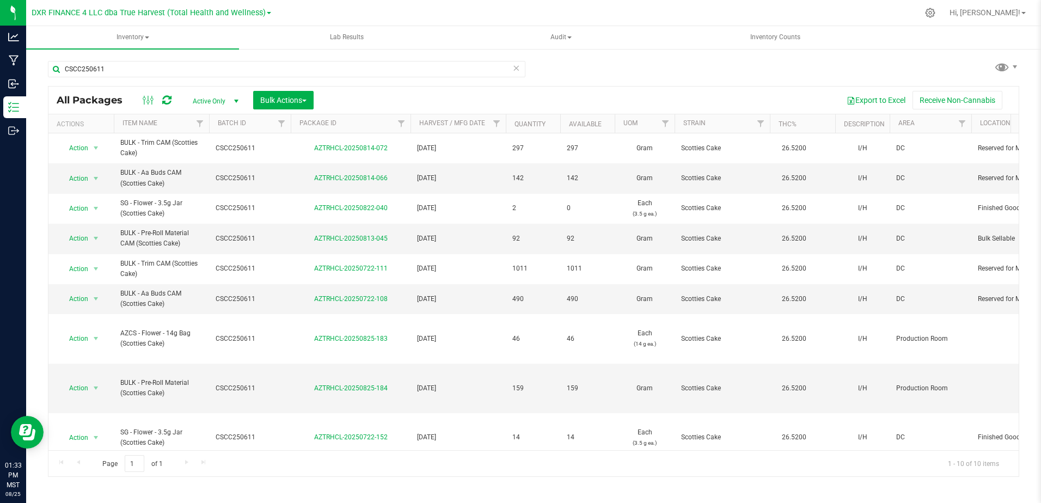
drag, startPoint x: 303, startPoint y: 13, endPoint x: 172, endPoint y: 78, distance: 147.1
click at [303, 13] on div at bounding box center [597, 12] width 643 height 21
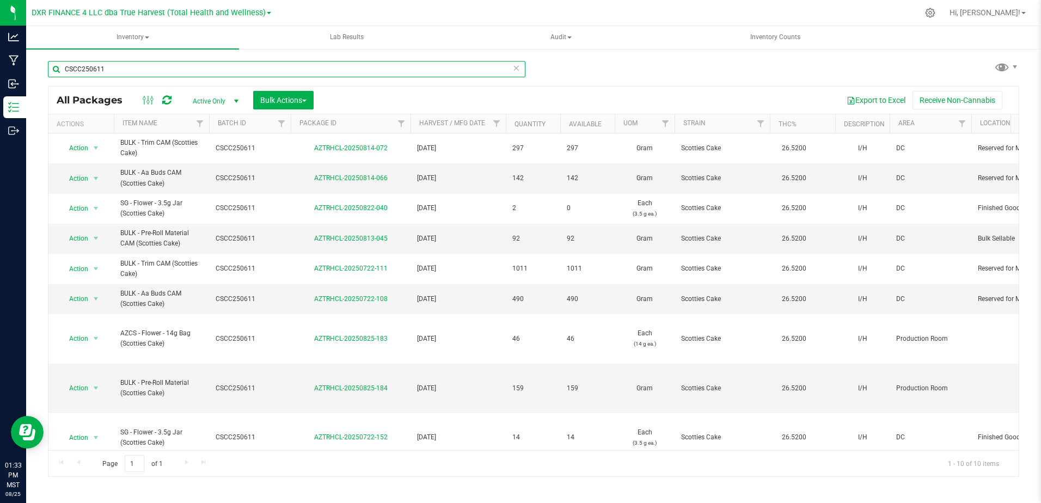
drag, startPoint x: 123, startPoint y: 69, endPoint x: 137, endPoint y: 58, distance: 17.8
click at [59, 77] on input "CSCC250611" at bounding box center [287, 69] width 478 height 16
paste input "KMN250519"
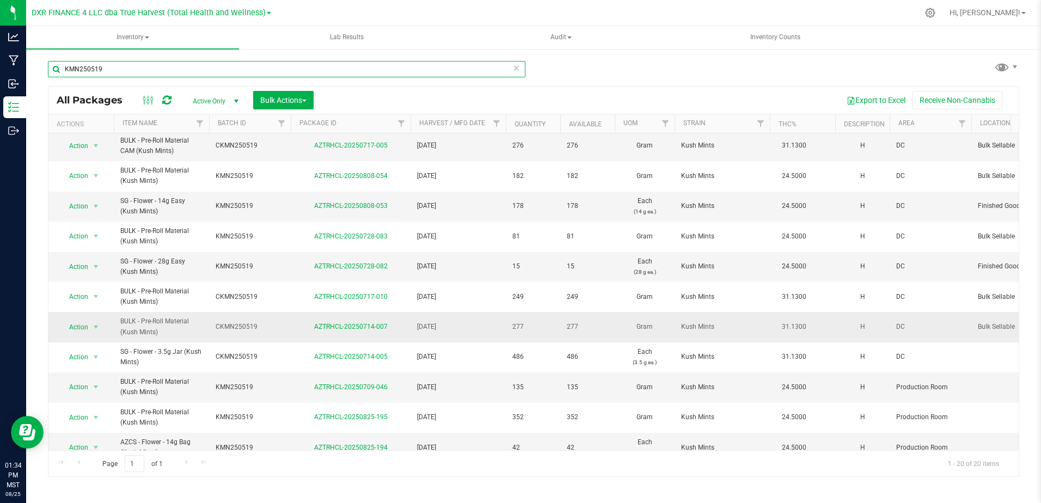
scroll to position [293, 0]
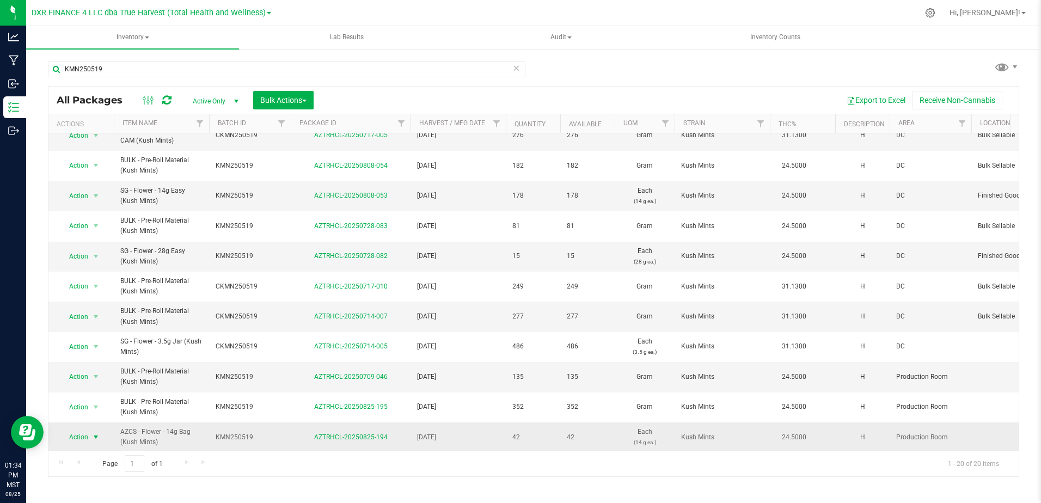
click at [93, 385] on span "select" at bounding box center [95, 437] width 9 height 9
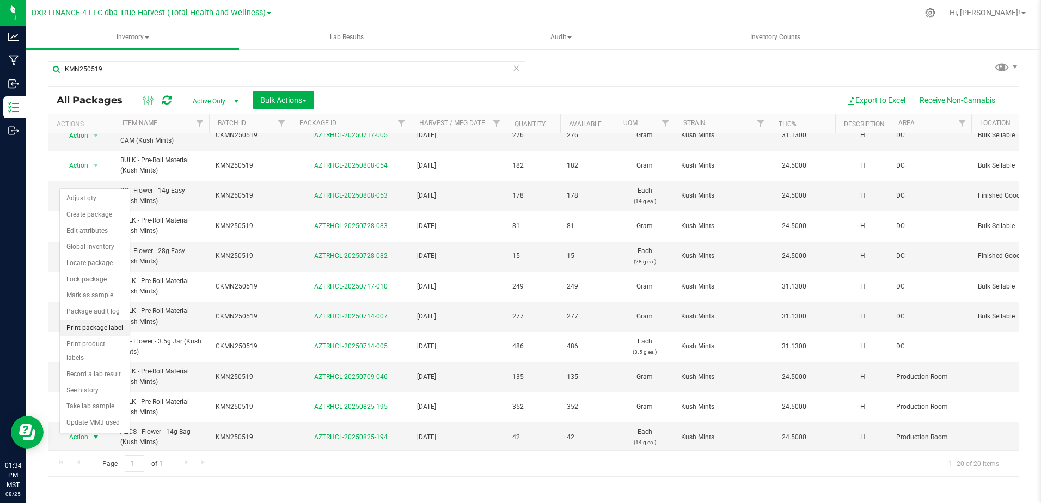
click at [115, 332] on li "Print package label" at bounding box center [95, 328] width 70 height 16
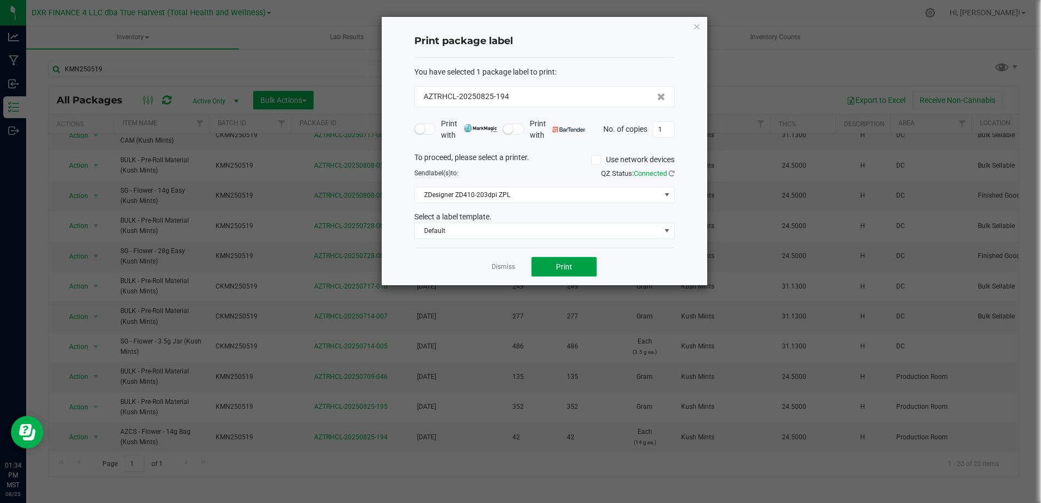
click at [564, 266] on span "Print" at bounding box center [564, 266] width 16 height 9
click at [553, 264] on button "Print" at bounding box center [564, 267] width 65 height 20
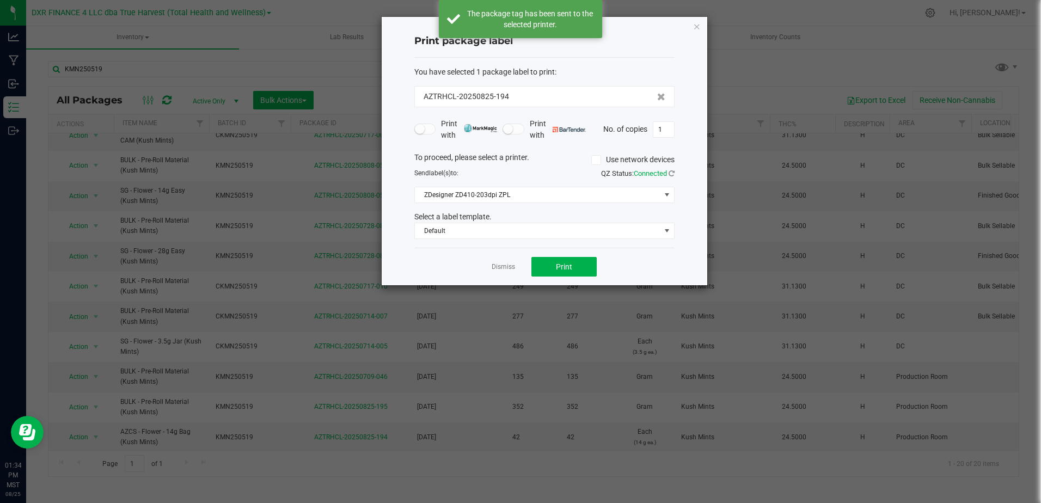
click at [503, 266] on link "Dismiss" at bounding box center [503, 266] width 23 height 9
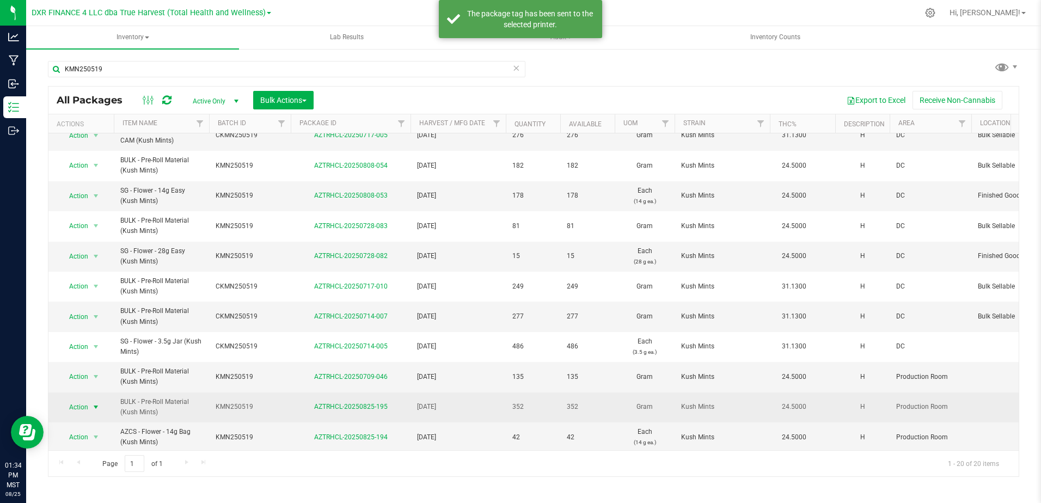
click at [96, 385] on span "select" at bounding box center [95, 407] width 9 height 9
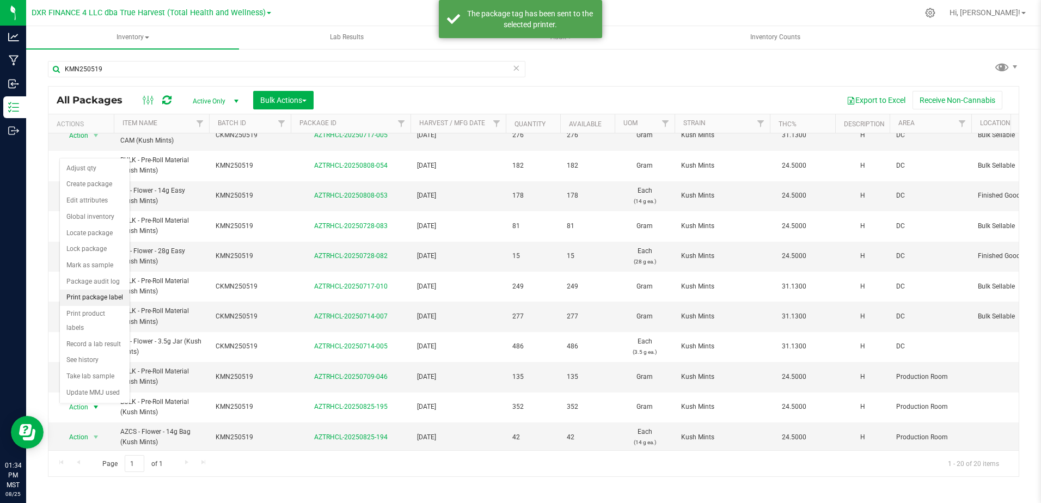
click at [115, 300] on li "Print package label" at bounding box center [95, 298] width 70 height 16
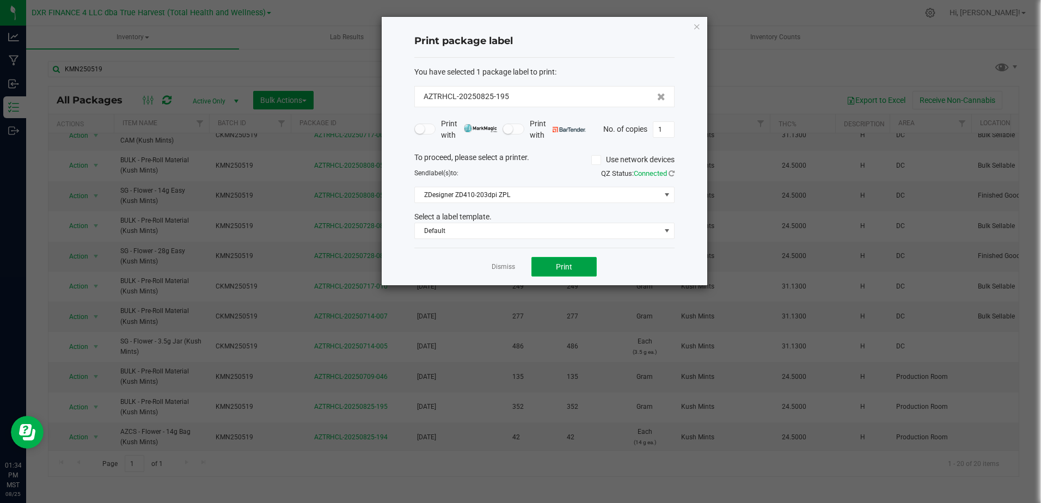
click at [569, 265] on span "Print" at bounding box center [564, 266] width 16 height 9
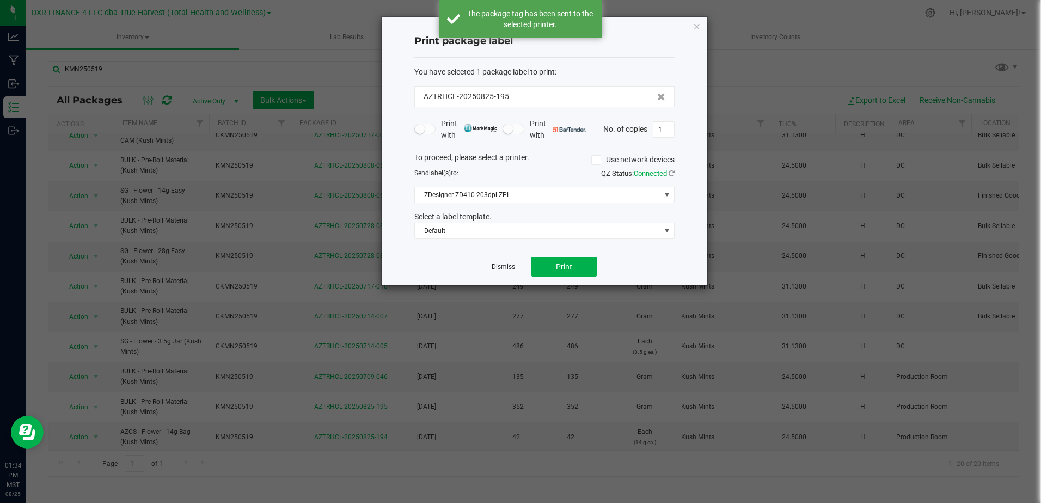
click at [500, 267] on link "Dismiss" at bounding box center [503, 266] width 23 height 9
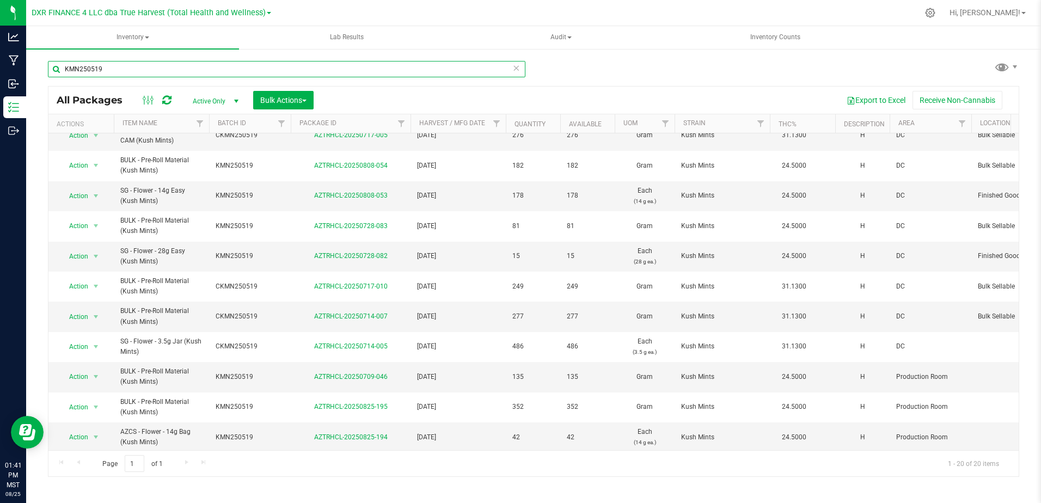
drag, startPoint x: 119, startPoint y: 68, endPoint x: 54, endPoint y: 68, distance: 64.8
click at [54, 68] on input "KMN250519" at bounding box center [287, 69] width 478 height 16
paste input "CINF"
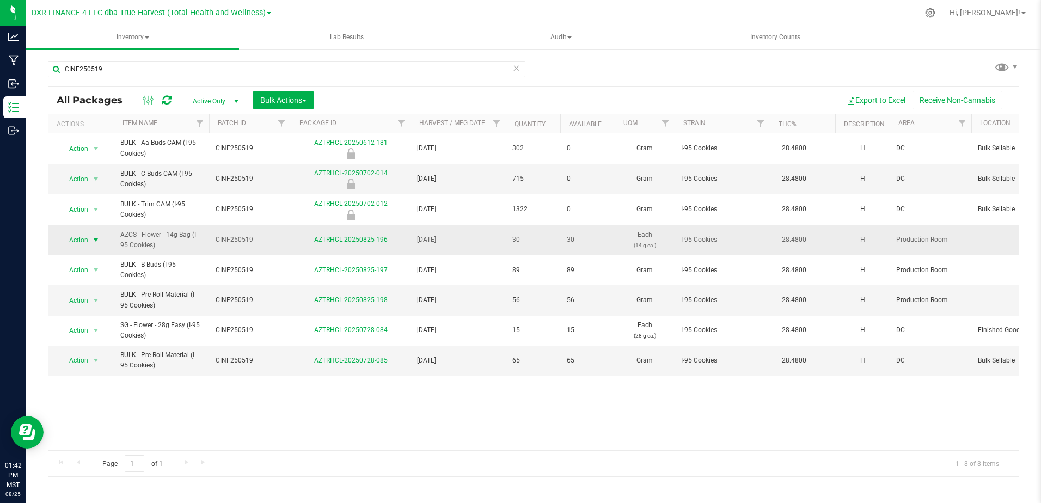
click at [96, 236] on span "select" at bounding box center [95, 240] width 9 height 9
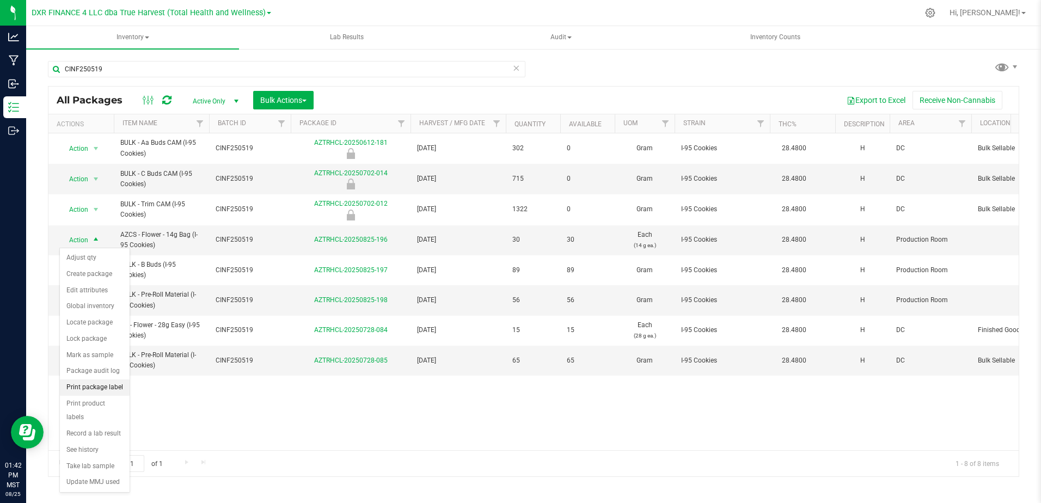
click at [97, 385] on li "Print package label" at bounding box center [95, 388] width 70 height 16
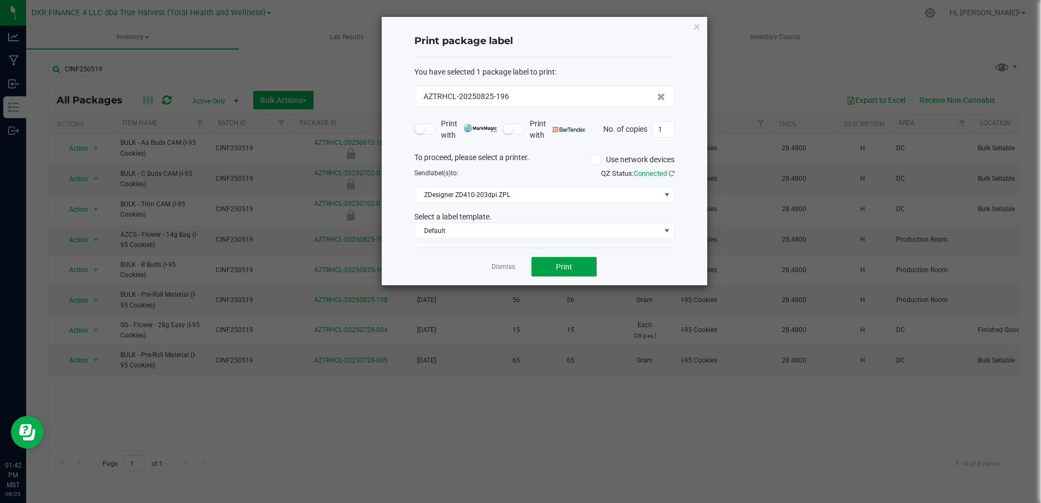
click at [573, 261] on button "Print" at bounding box center [564, 267] width 65 height 20
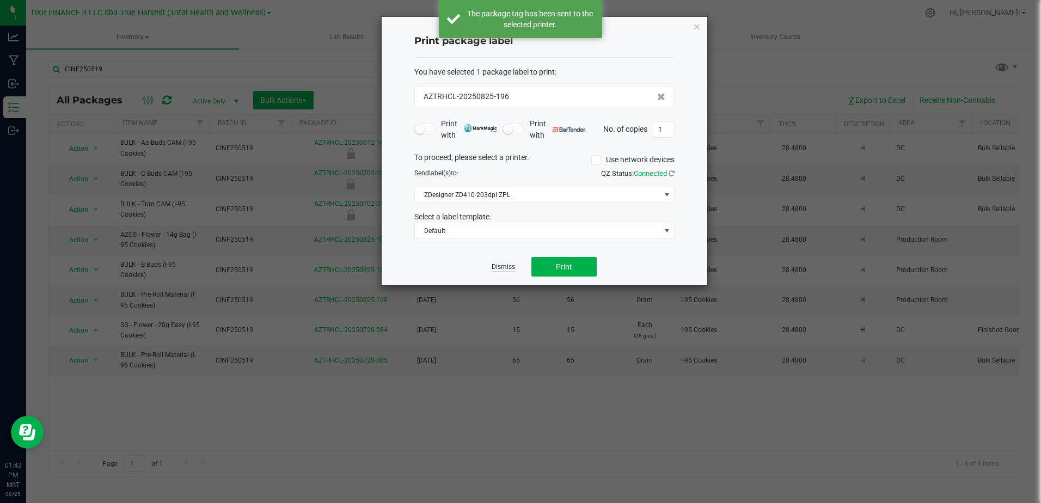
click at [507, 266] on link "Dismiss" at bounding box center [503, 266] width 23 height 9
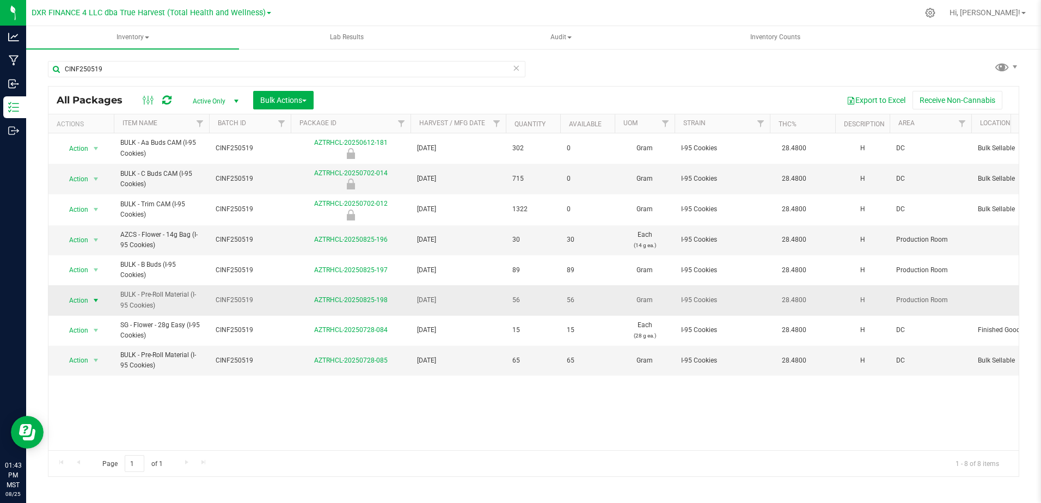
click at [96, 301] on span "select" at bounding box center [95, 300] width 9 height 9
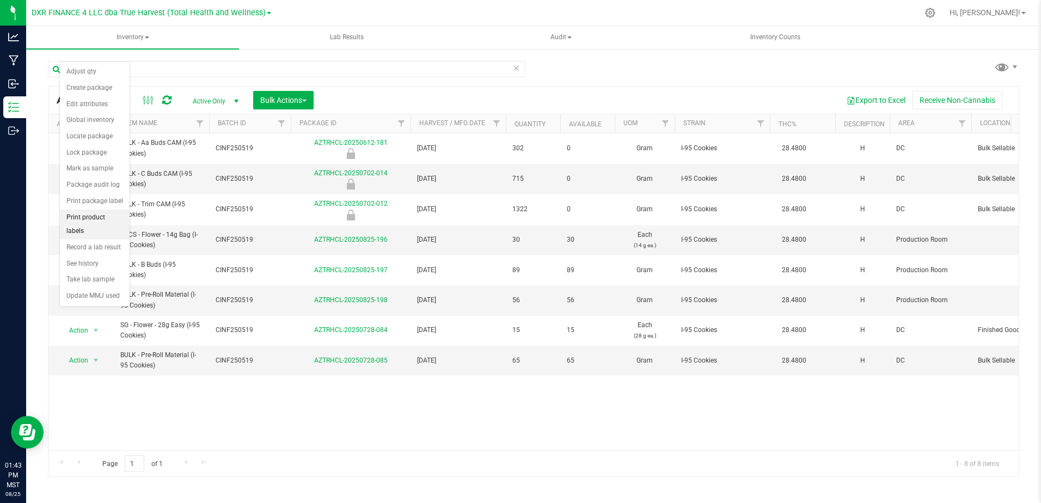
click at [100, 213] on li "Print product labels" at bounding box center [95, 225] width 70 height 30
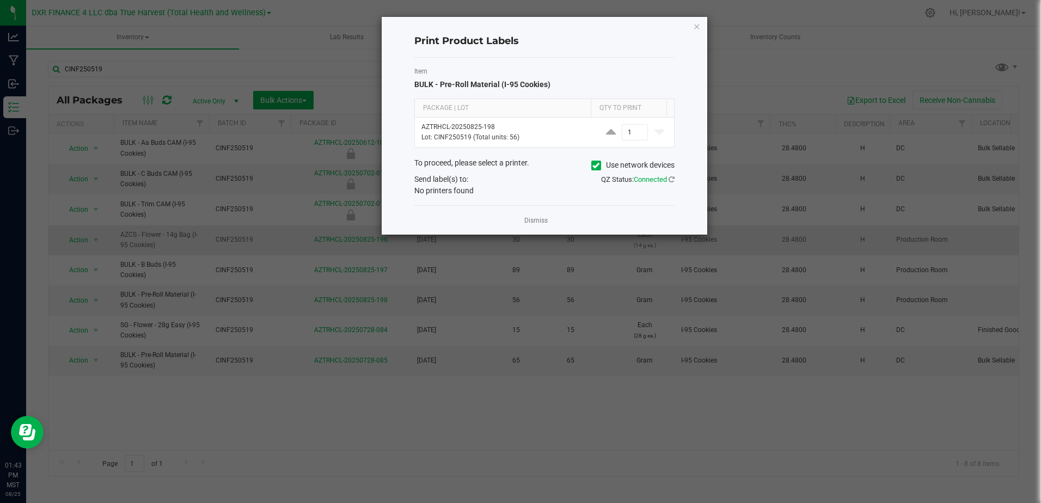
drag, startPoint x: 529, startPoint y: 218, endPoint x: 278, endPoint y: 253, distance: 253.5
click at [528, 218] on link "Dismiss" at bounding box center [535, 220] width 23 height 9
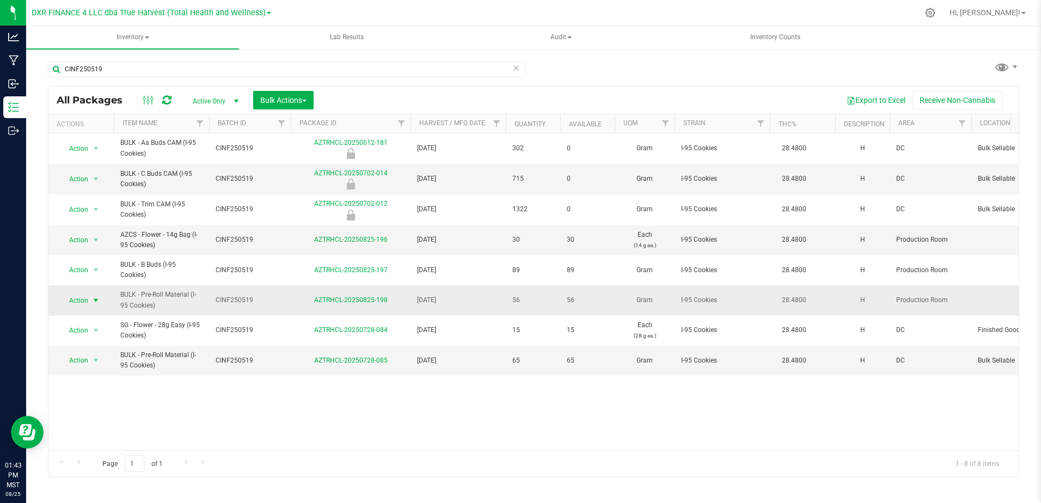
click at [95, 301] on span "select" at bounding box center [95, 300] width 9 height 9
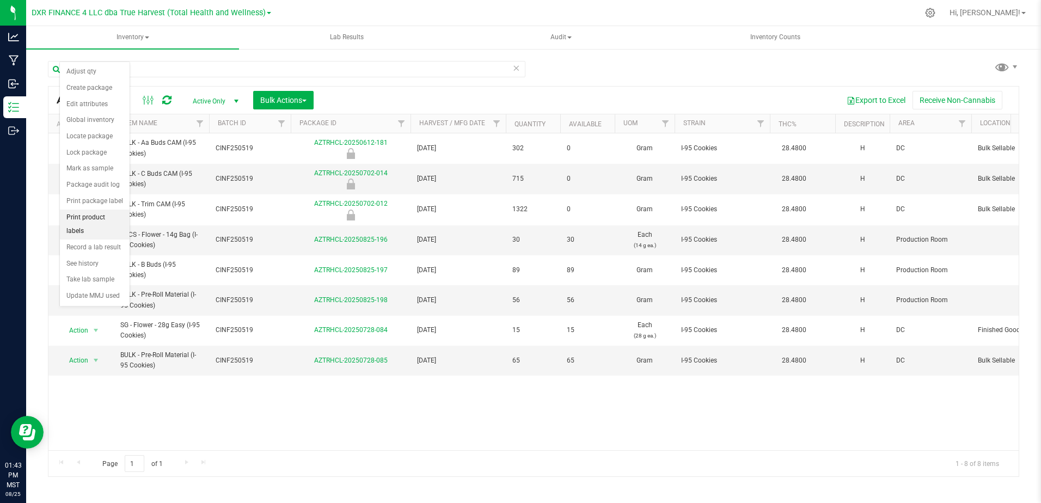
click at [109, 215] on li "Print product labels" at bounding box center [95, 225] width 70 height 30
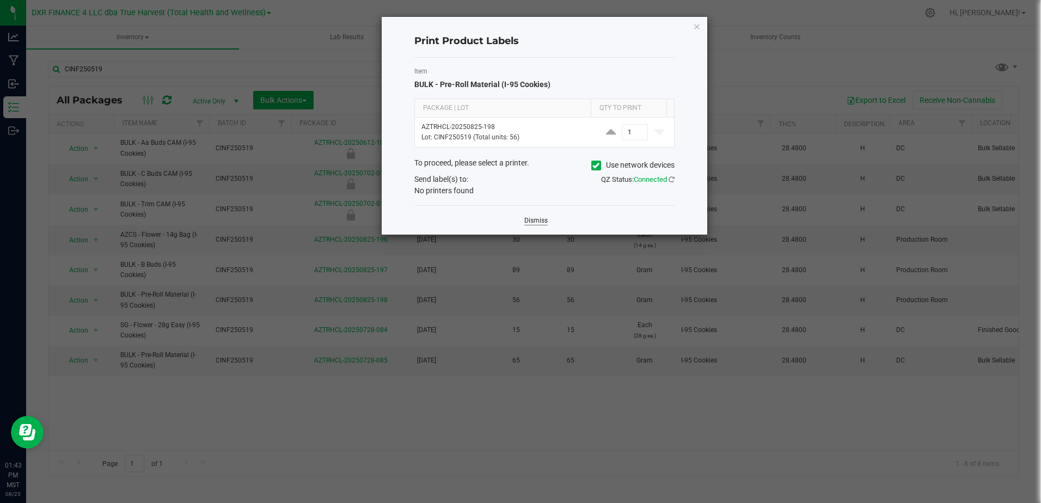
click at [538, 218] on link "Dismiss" at bounding box center [535, 220] width 23 height 9
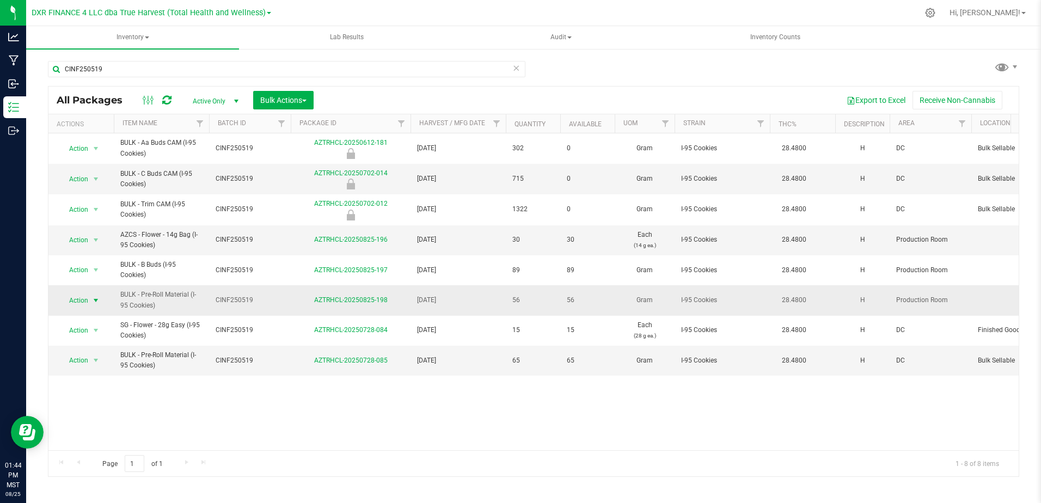
click at [95, 300] on span "select" at bounding box center [95, 300] width 9 height 9
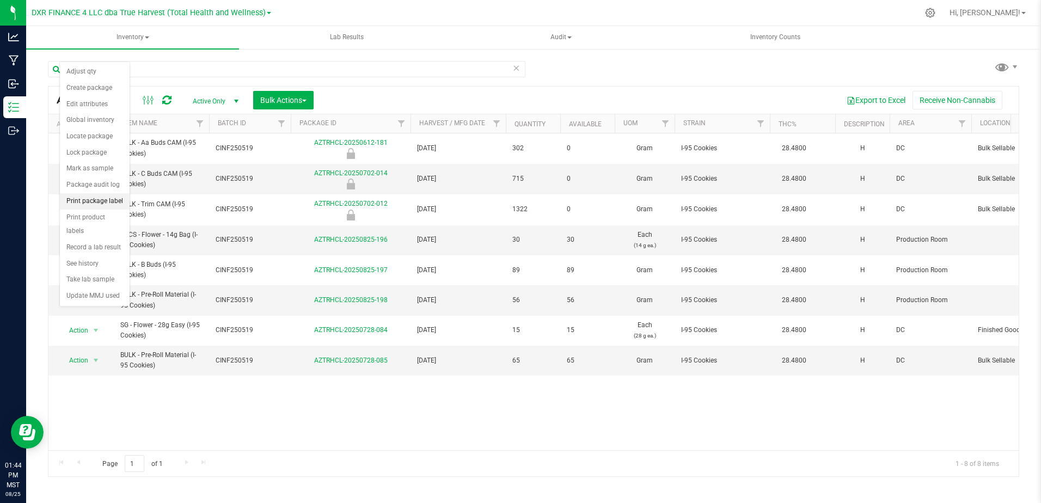
click at [117, 198] on li "Print package label" at bounding box center [95, 201] width 70 height 16
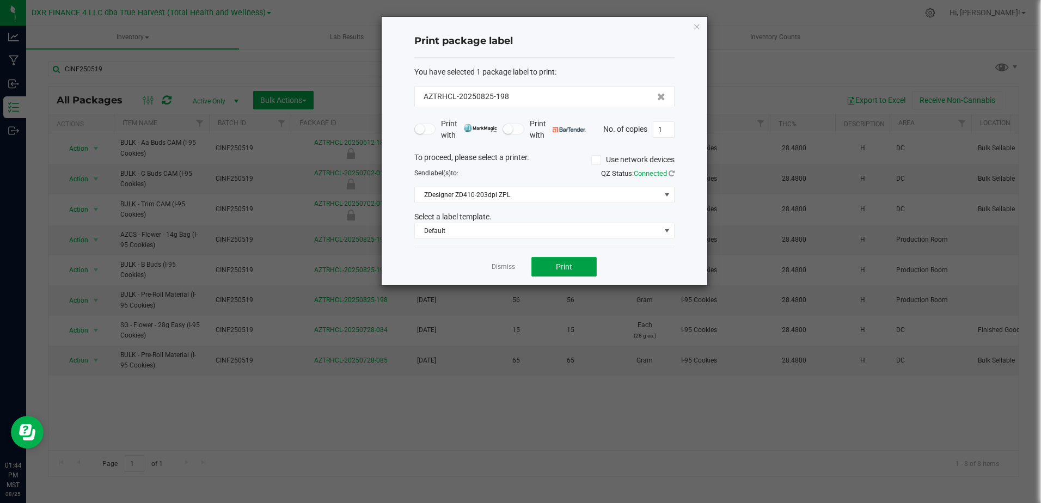
click at [562, 264] on span "Print" at bounding box center [564, 266] width 16 height 9
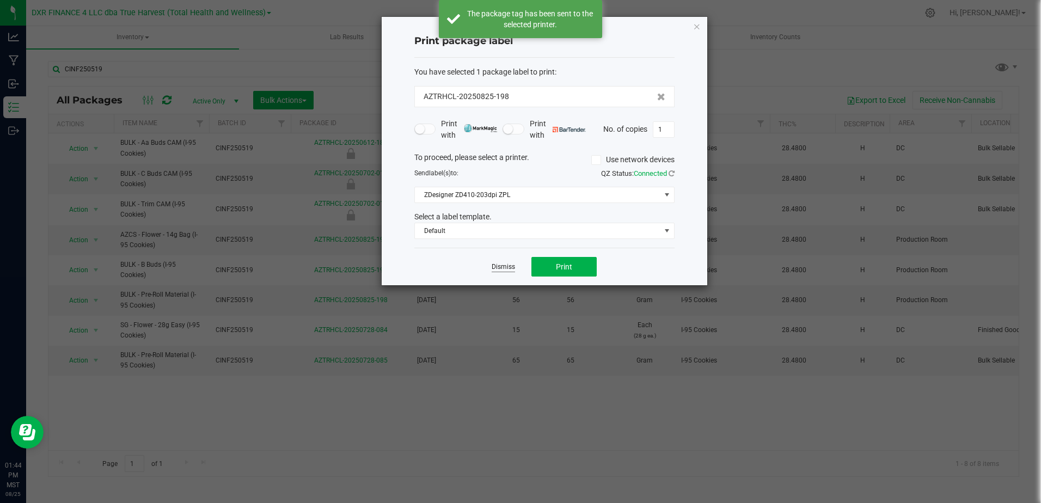
click at [498, 266] on link "Dismiss" at bounding box center [503, 266] width 23 height 9
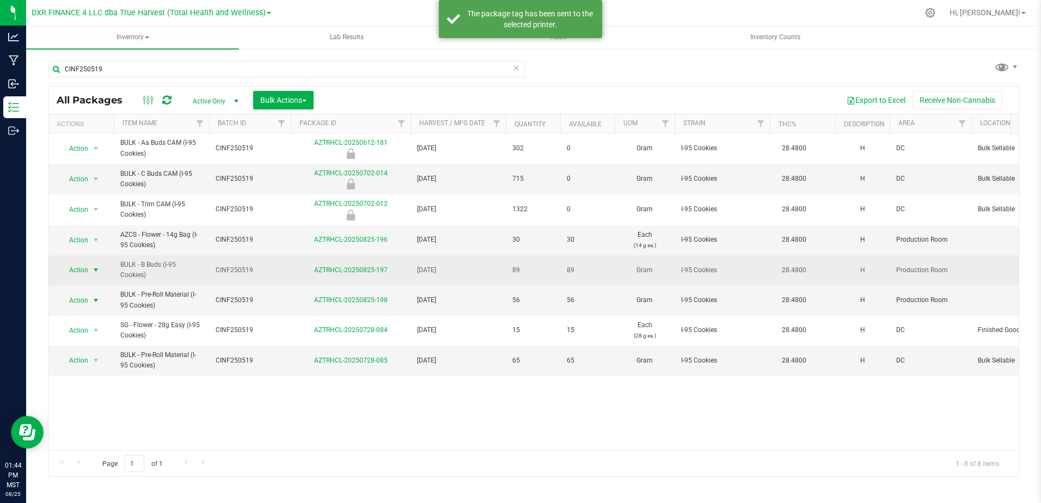
click at [95, 268] on span "select" at bounding box center [95, 270] width 9 height 9
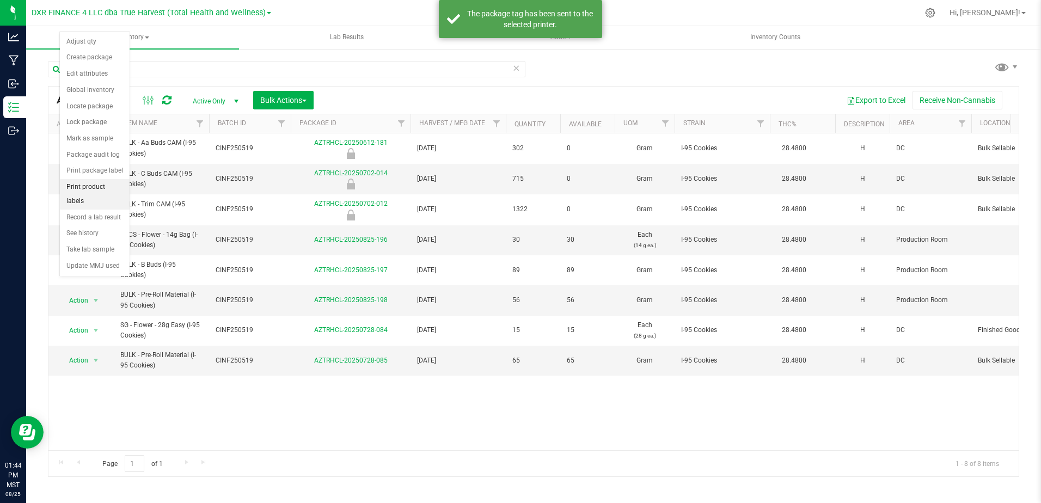
click at [103, 185] on li "Print product labels" at bounding box center [95, 194] width 70 height 30
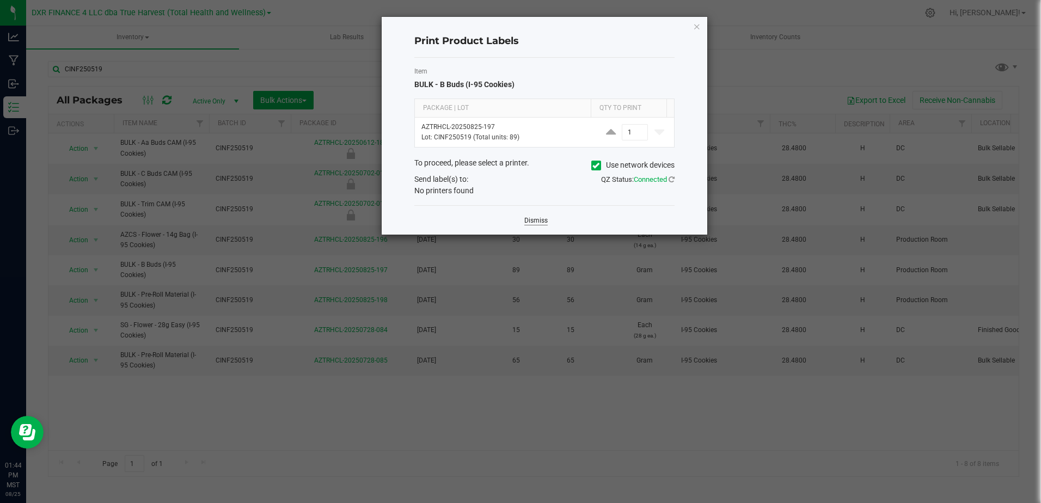
click at [532, 219] on link "Dismiss" at bounding box center [535, 220] width 23 height 9
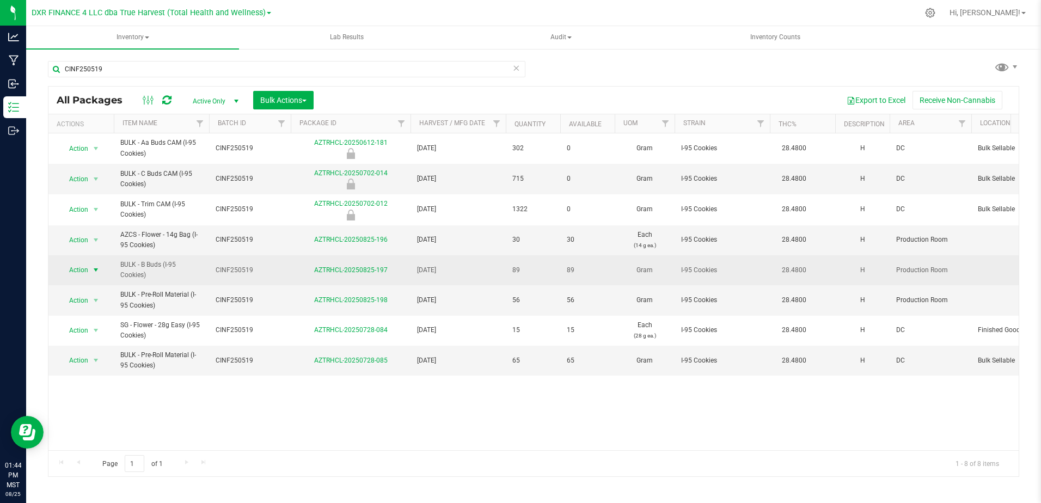
click at [95, 271] on span "select" at bounding box center [95, 270] width 9 height 9
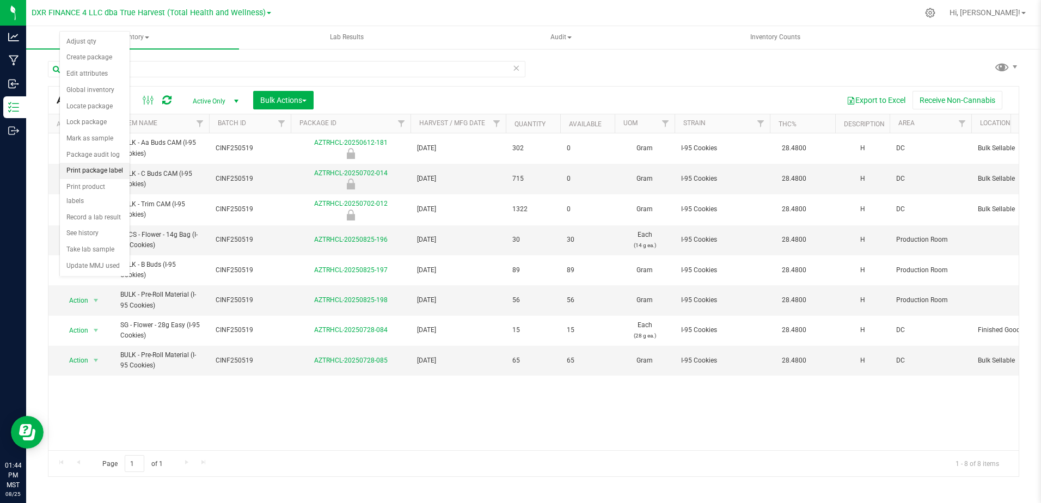
click at [108, 167] on li "Print package label" at bounding box center [95, 171] width 70 height 16
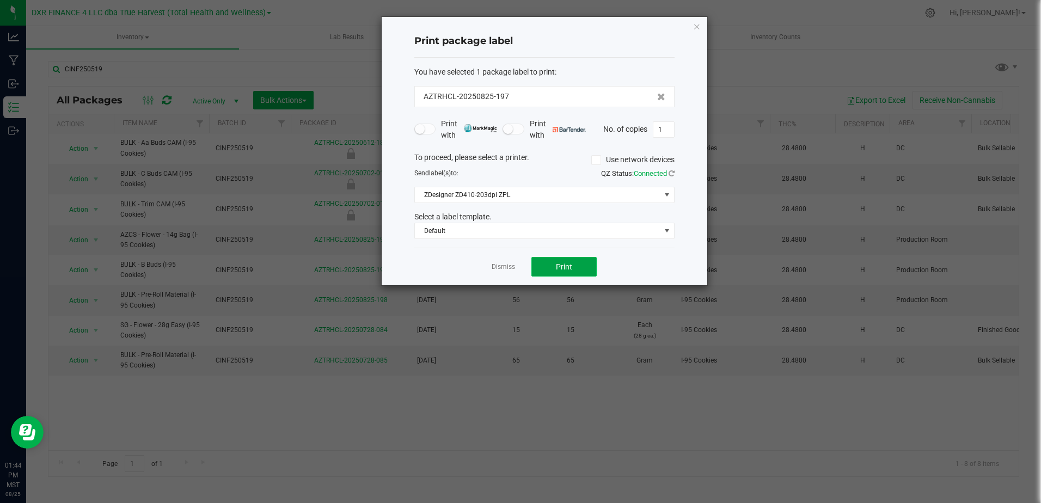
click at [562, 258] on button "Print" at bounding box center [564, 267] width 65 height 20
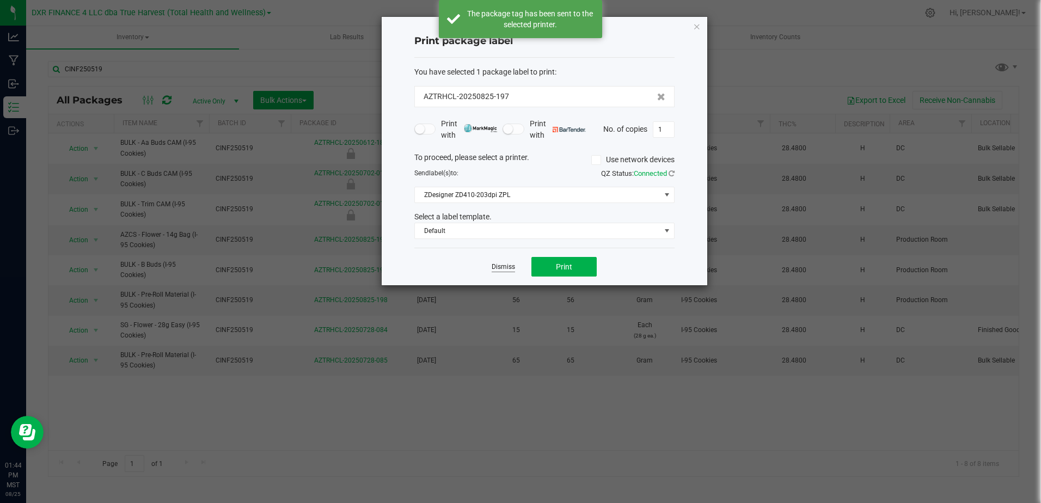
click at [500, 267] on link "Dismiss" at bounding box center [503, 266] width 23 height 9
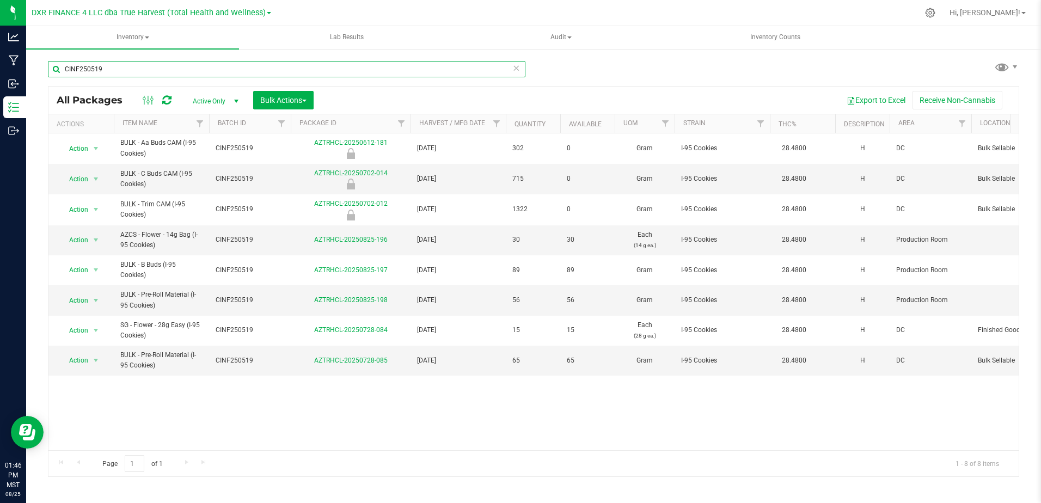
drag, startPoint x: 113, startPoint y: 70, endPoint x: 63, endPoint y: 65, distance: 50.3
click at [63, 65] on input "CINF250519" at bounding box center [287, 69] width 478 height 16
paste input "EXT250527"
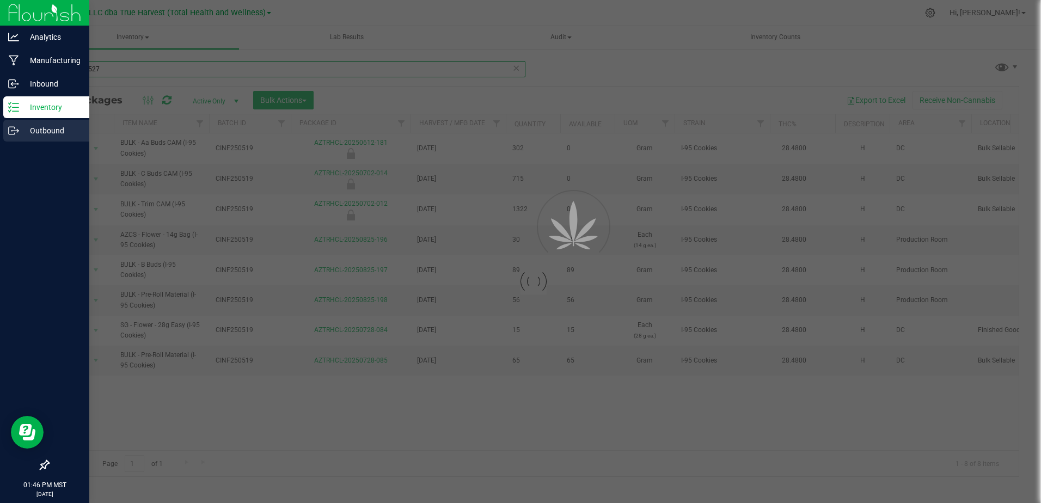
type input "EXT250527"
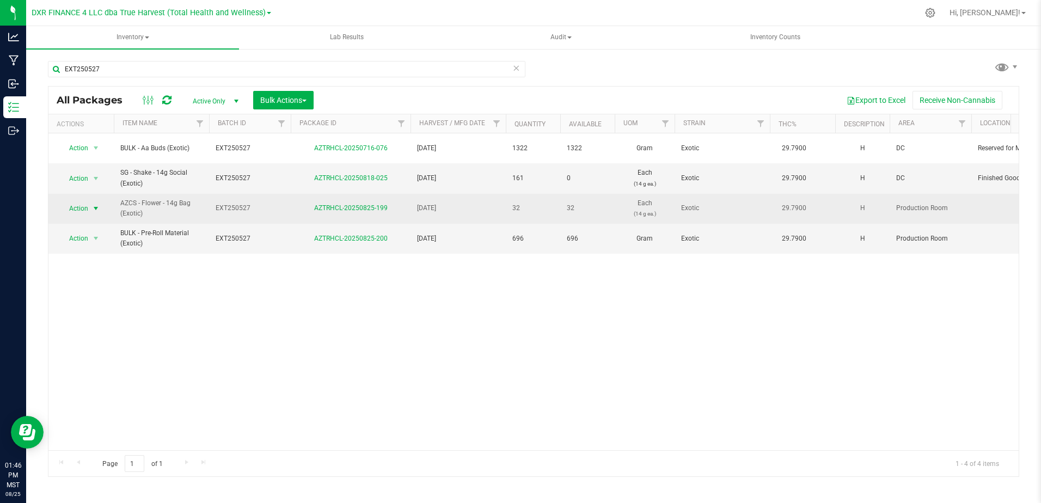
click at [95, 204] on span "select" at bounding box center [95, 208] width 9 height 9
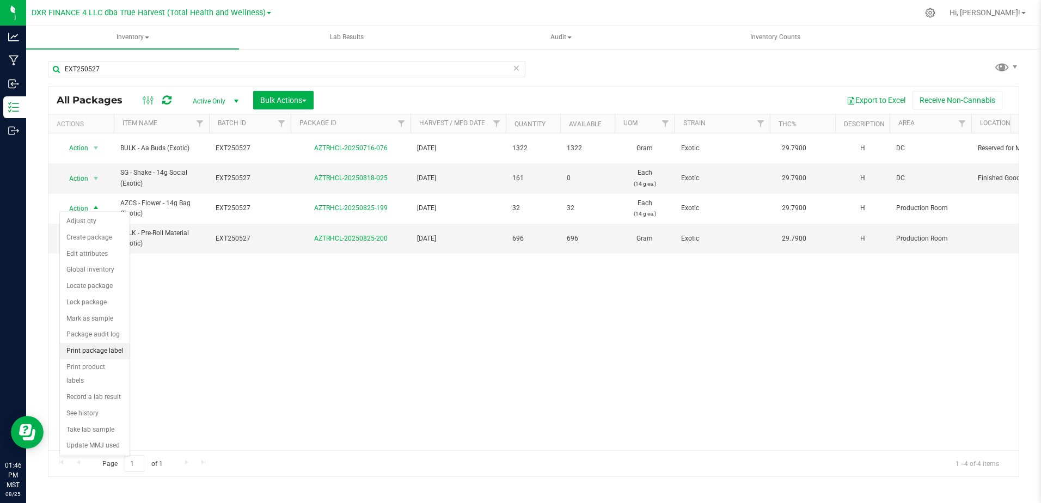
click at [103, 355] on li "Print package label" at bounding box center [95, 351] width 70 height 16
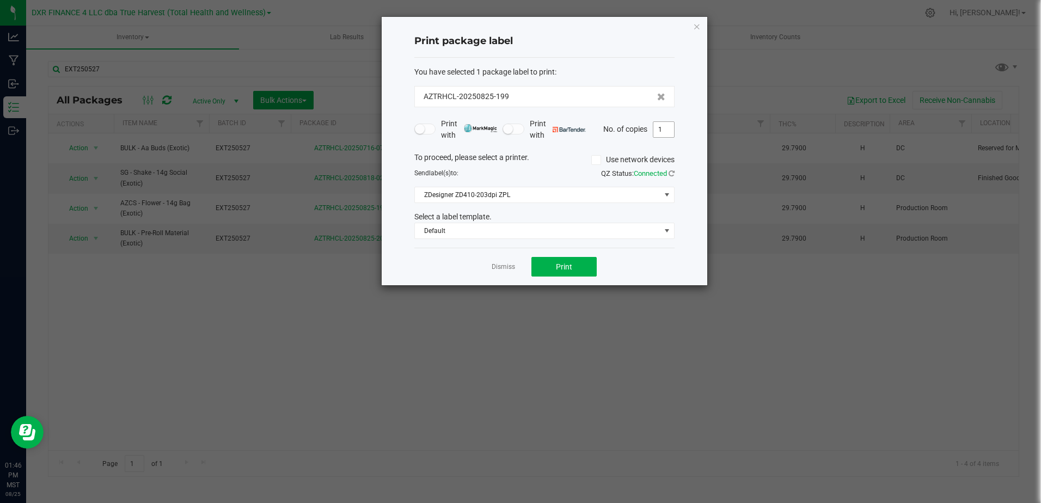
click at [667, 131] on input "1" at bounding box center [664, 129] width 21 height 15
type input "2"
click at [566, 267] on span "Print" at bounding box center [564, 266] width 16 height 9
click at [498, 268] on link "Dismiss" at bounding box center [503, 266] width 23 height 9
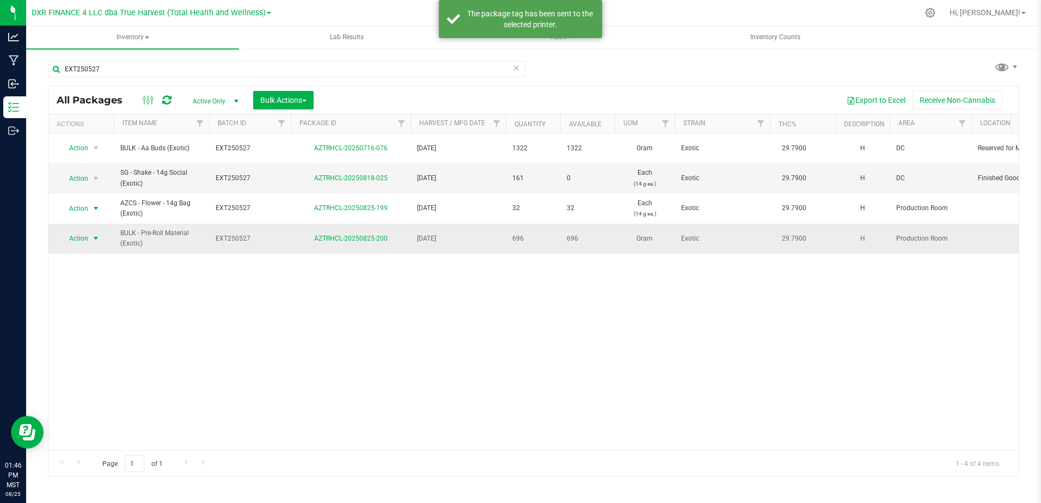
click at [99, 234] on span "select" at bounding box center [95, 238] width 9 height 9
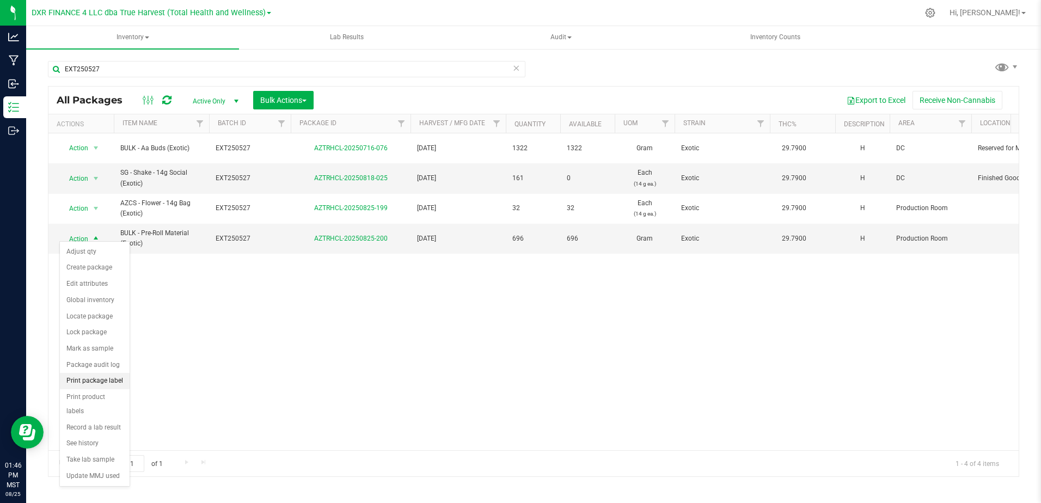
click at [107, 378] on li "Print package label" at bounding box center [95, 381] width 70 height 16
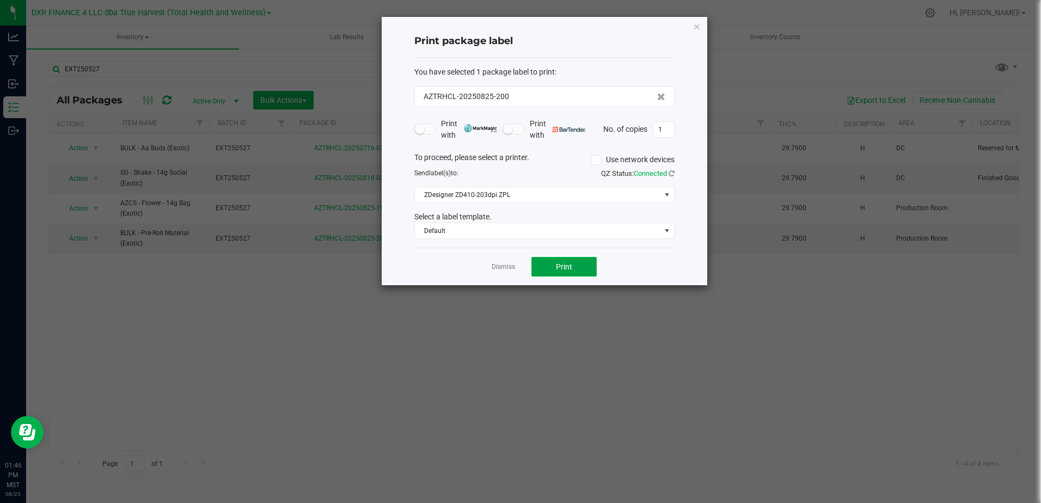
click at [563, 263] on span "Print" at bounding box center [564, 266] width 16 height 9
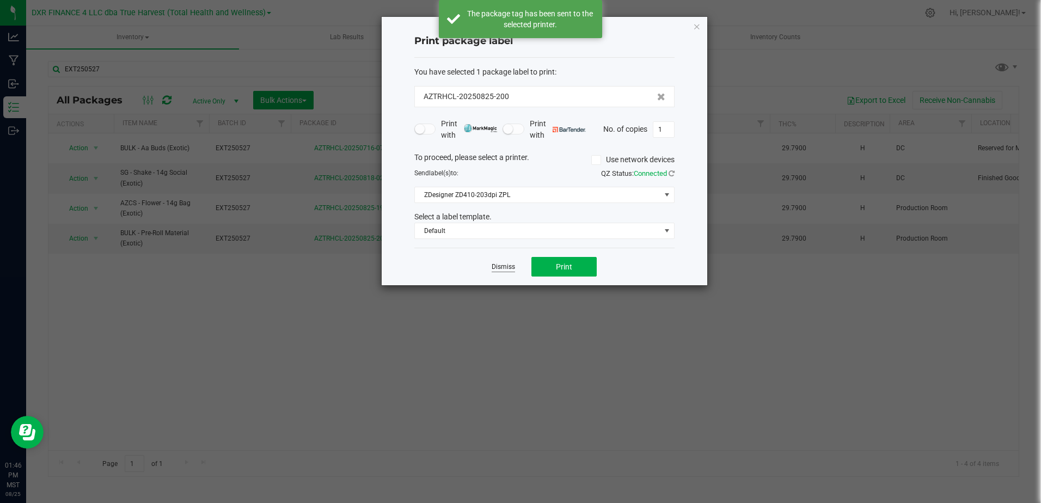
click at [501, 267] on link "Dismiss" at bounding box center [503, 266] width 23 height 9
